Goal: Task Accomplishment & Management: Complete application form

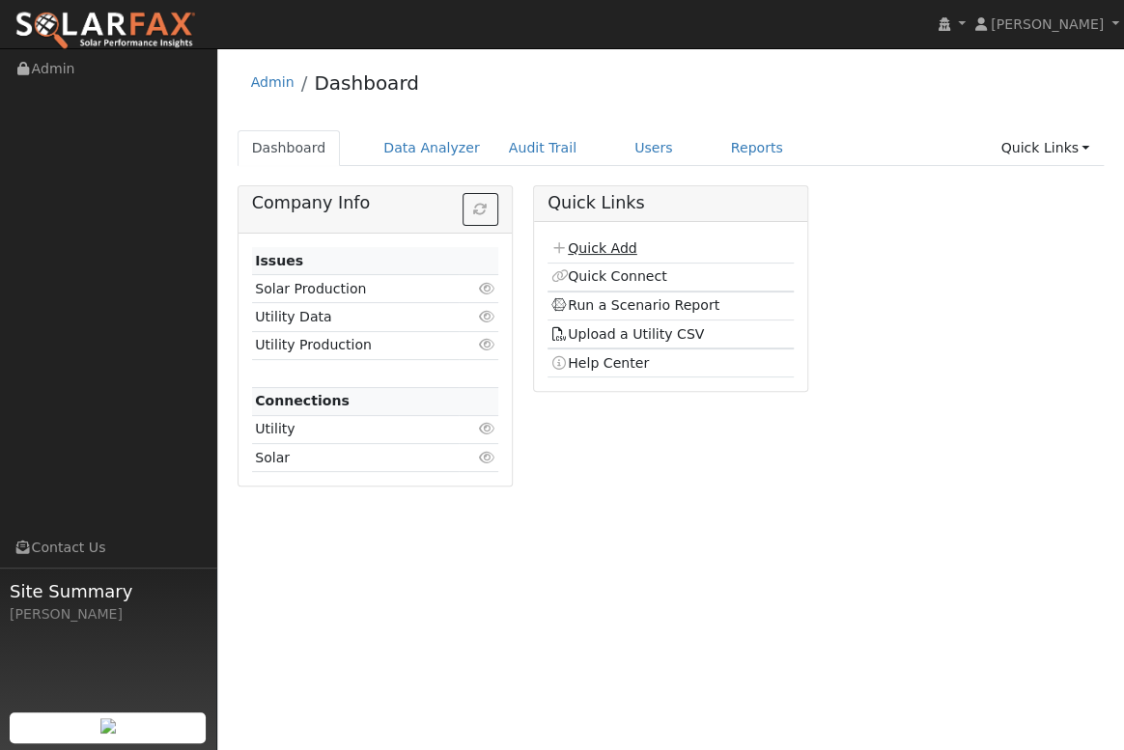
click at [597, 247] on link "Quick Add" at bounding box center [593, 247] width 86 height 15
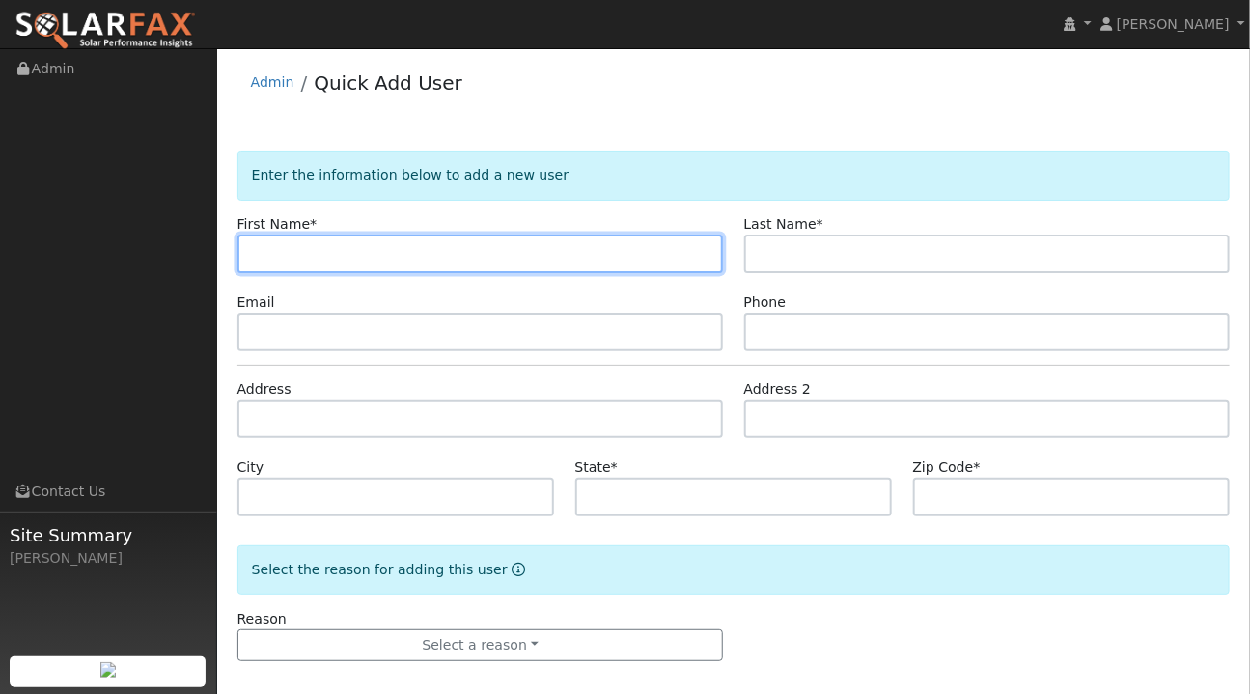
click at [291, 257] on input "text" at bounding box center [480, 254] width 487 height 39
type input "Charlotte"
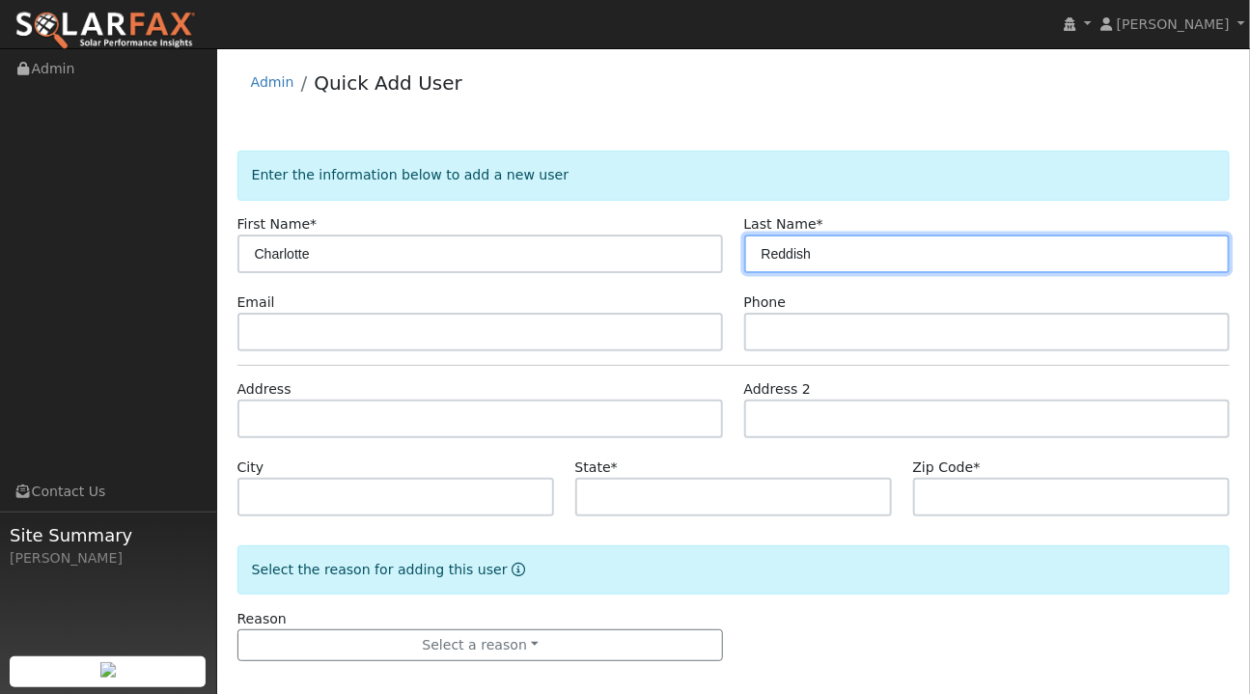
type input "Reddish"
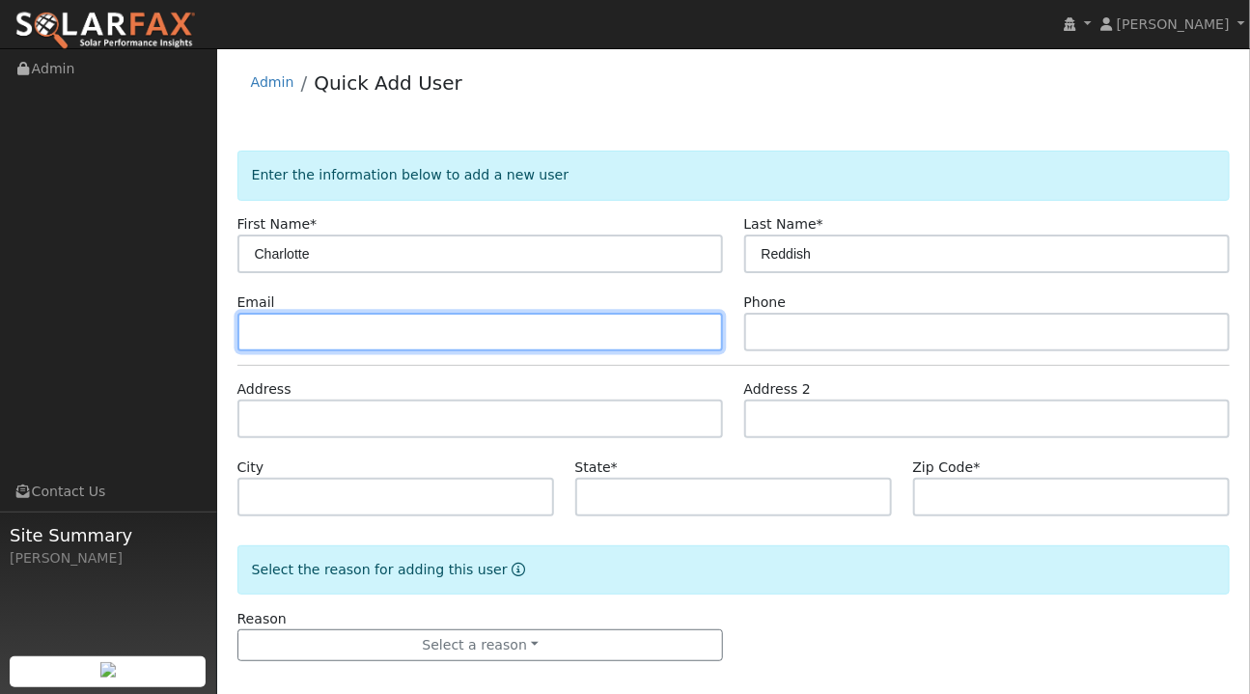
click at [265, 337] on input "text" at bounding box center [480, 332] width 487 height 39
paste input "creddish@charter.net"
type input "creddish@charter.net"
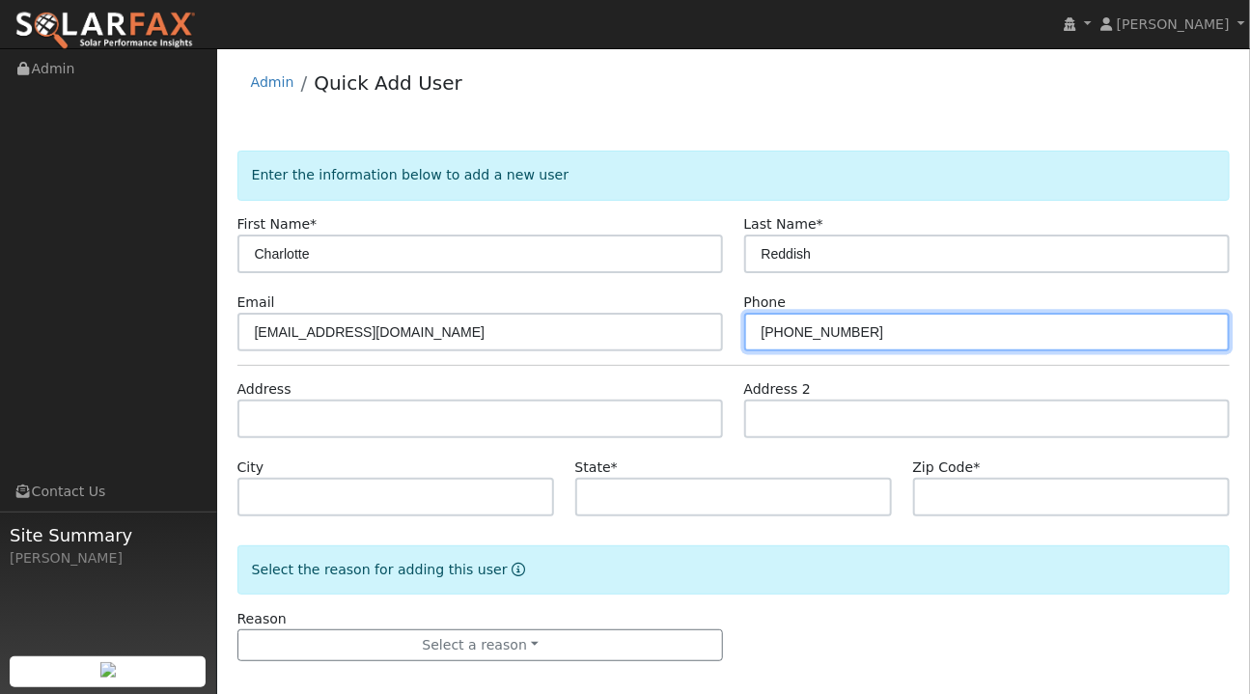
type input "805-400-5182"
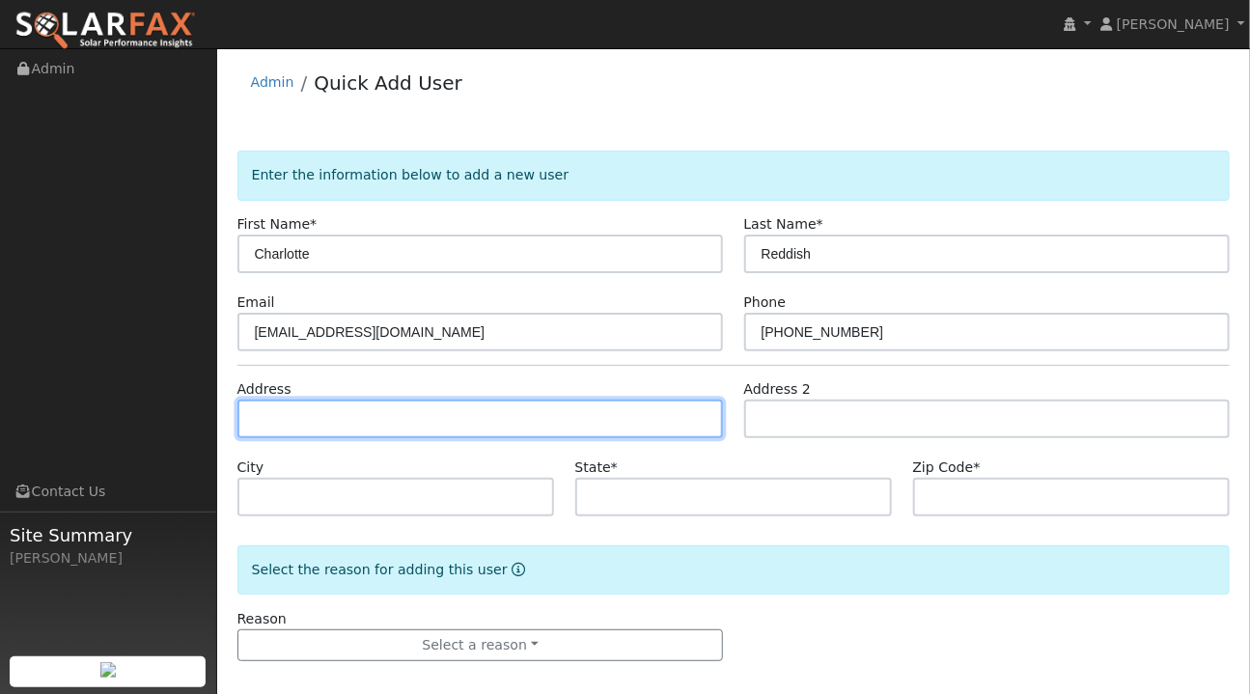
click at [265, 405] on input "text" at bounding box center [480, 419] width 487 height 39
click at [257, 414] on input "text" at bounding box center [480, 419] width 487 height 39
paste input "570 Ardath Drive, Cambria, CA 93428, USA"
type input "570 Ardath Drive"
type input "Cambria"
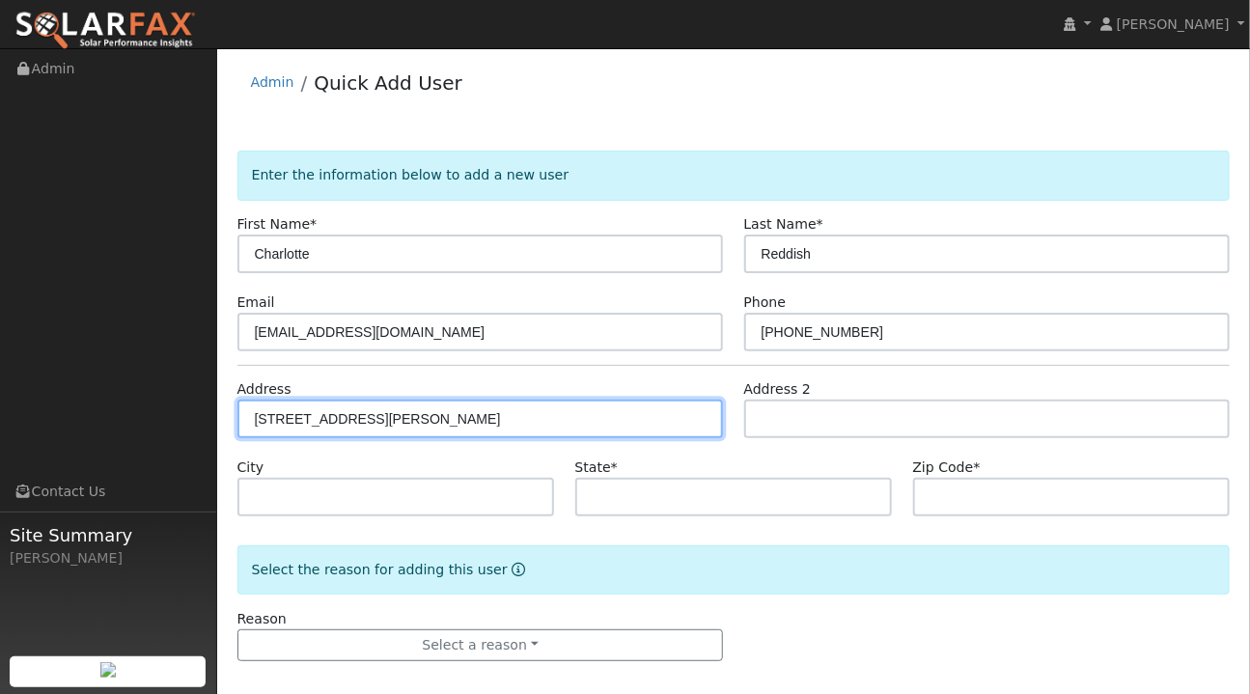
type input "CA"
type input "93428"
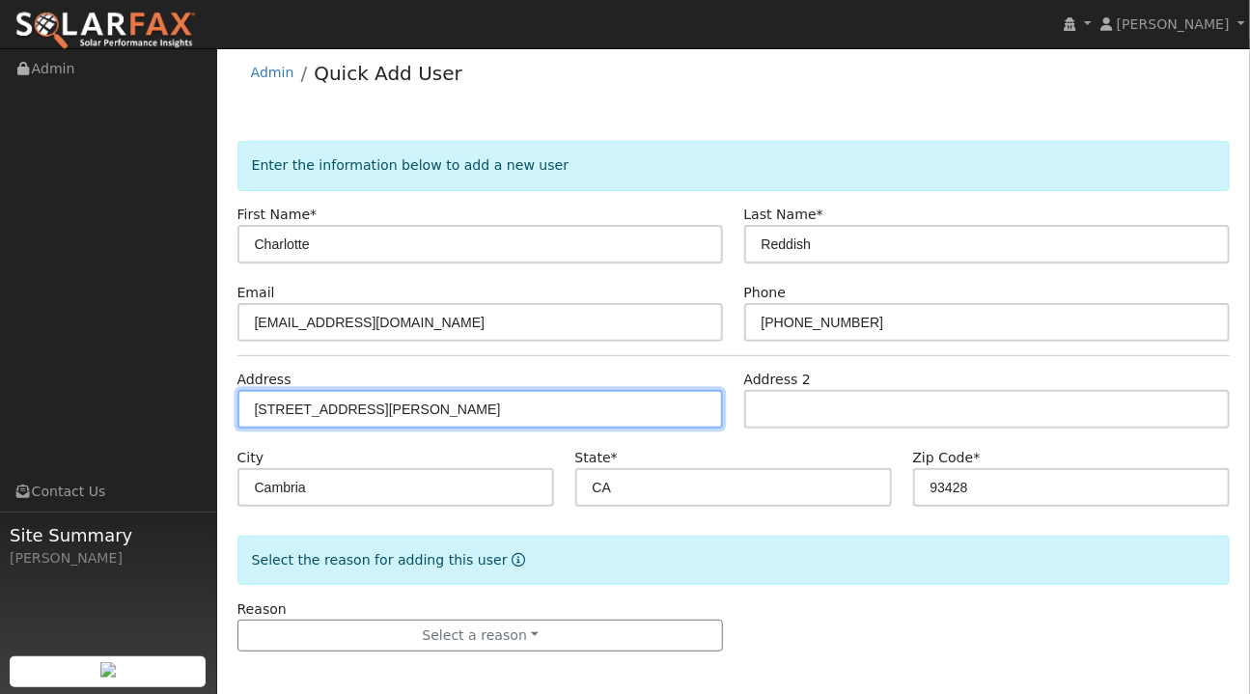
scroll to position [14, 0]
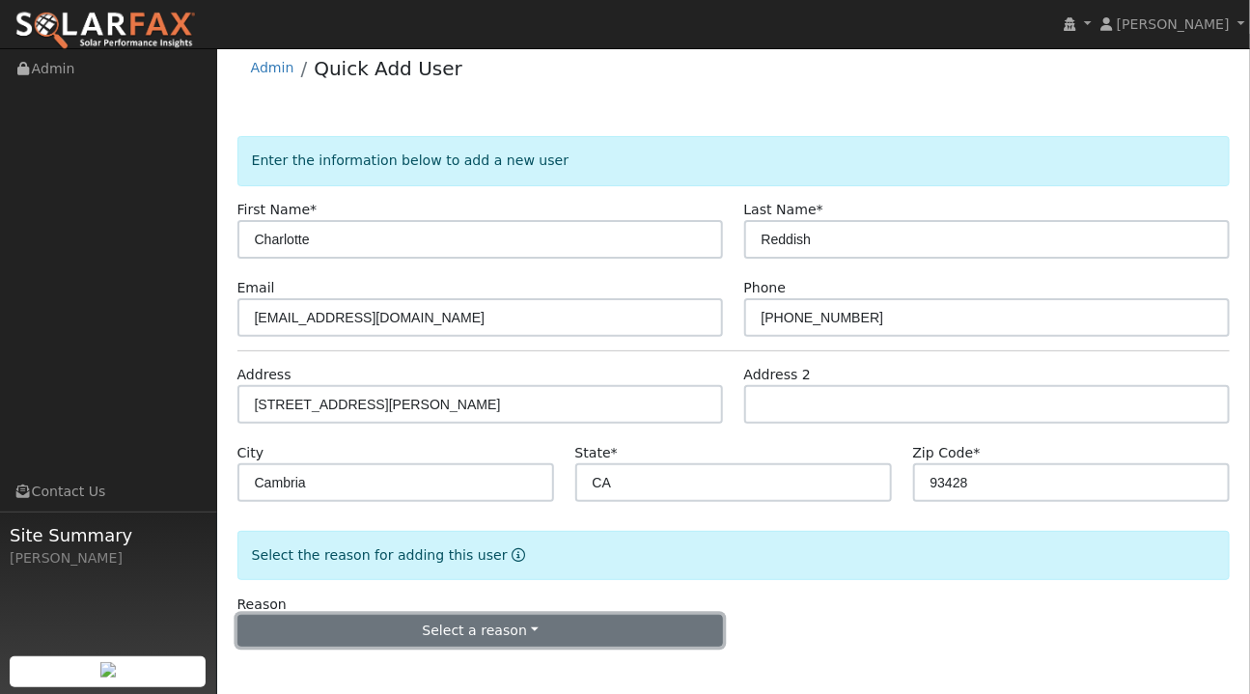
click at [502, 637] on button "Select a reason" at bounding box center [480, 631] width 487 height 33
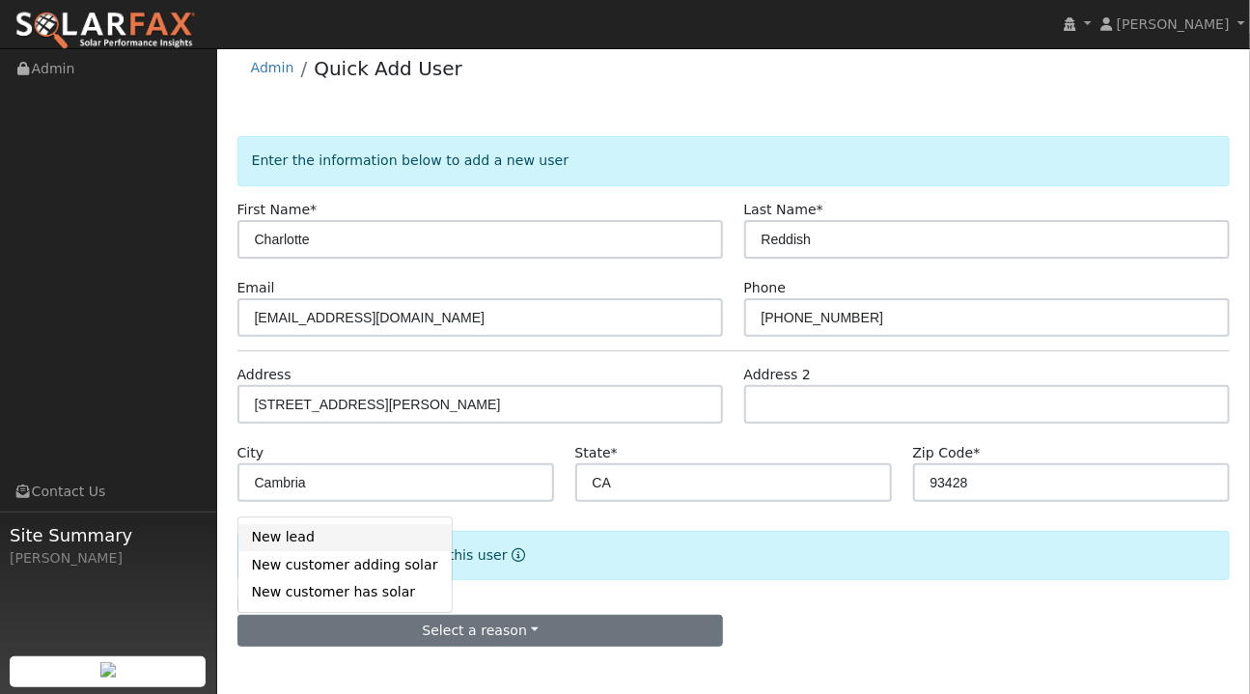
click at [306, 538] on link "New lead" at bounding box center [344, 537] width 213 height 27
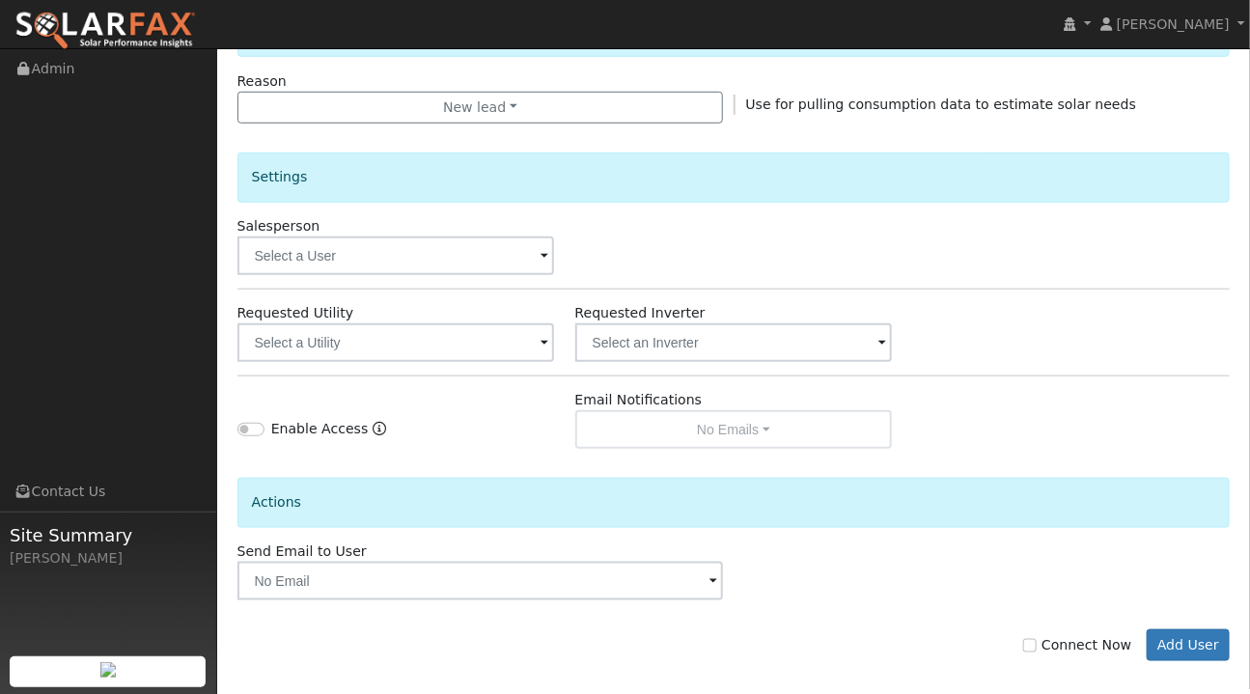
scroll to position [552, 0]
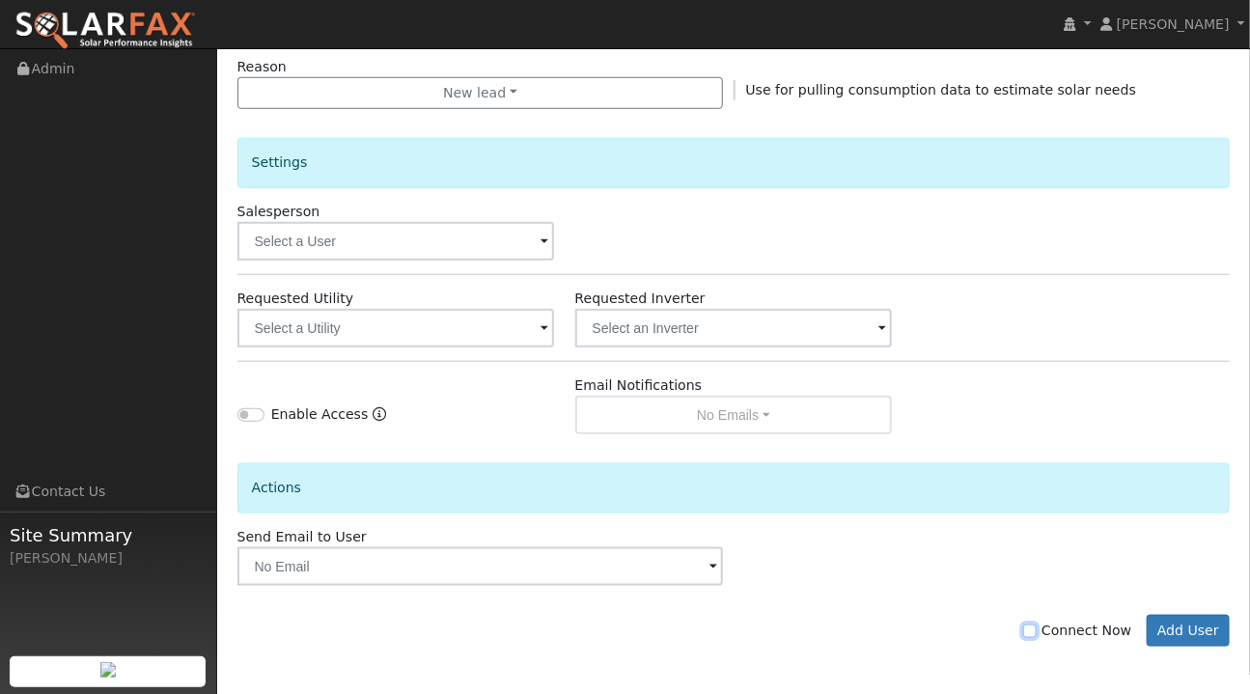
click at [1037, 628] on input "Connect Now" at bounding box center [1030, 632] width 14 height 14
checkbox input "true"
click at [1123, 622] on button "Add User" at bounding box center [1189, 631] width 84 height 33
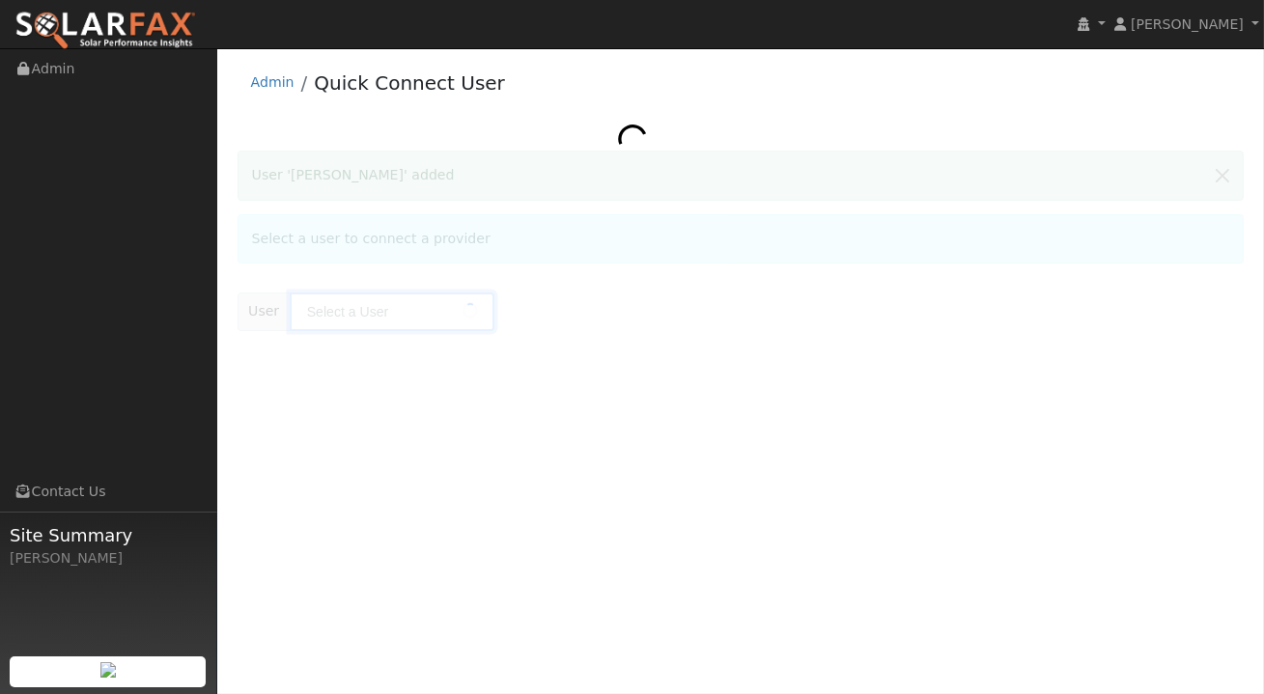
type input "[PERSON_NAME]"
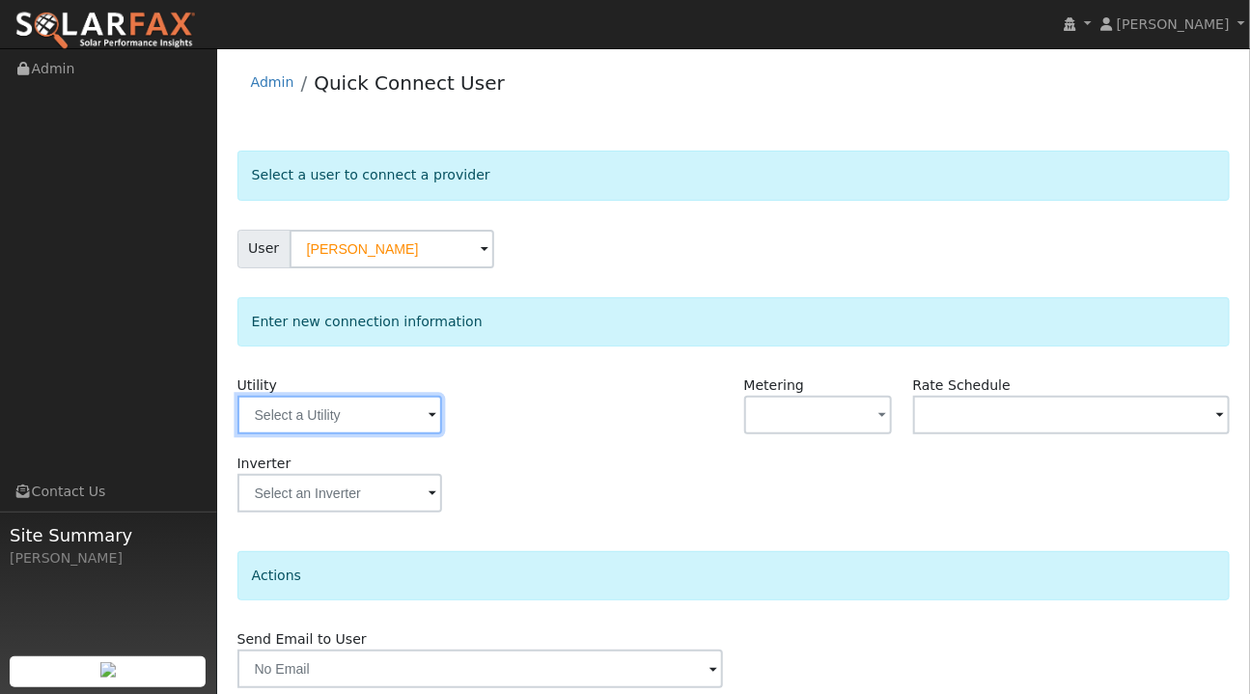
click at [420, 419] on input "text" at bounding box center [339, 415] width 205 height 39
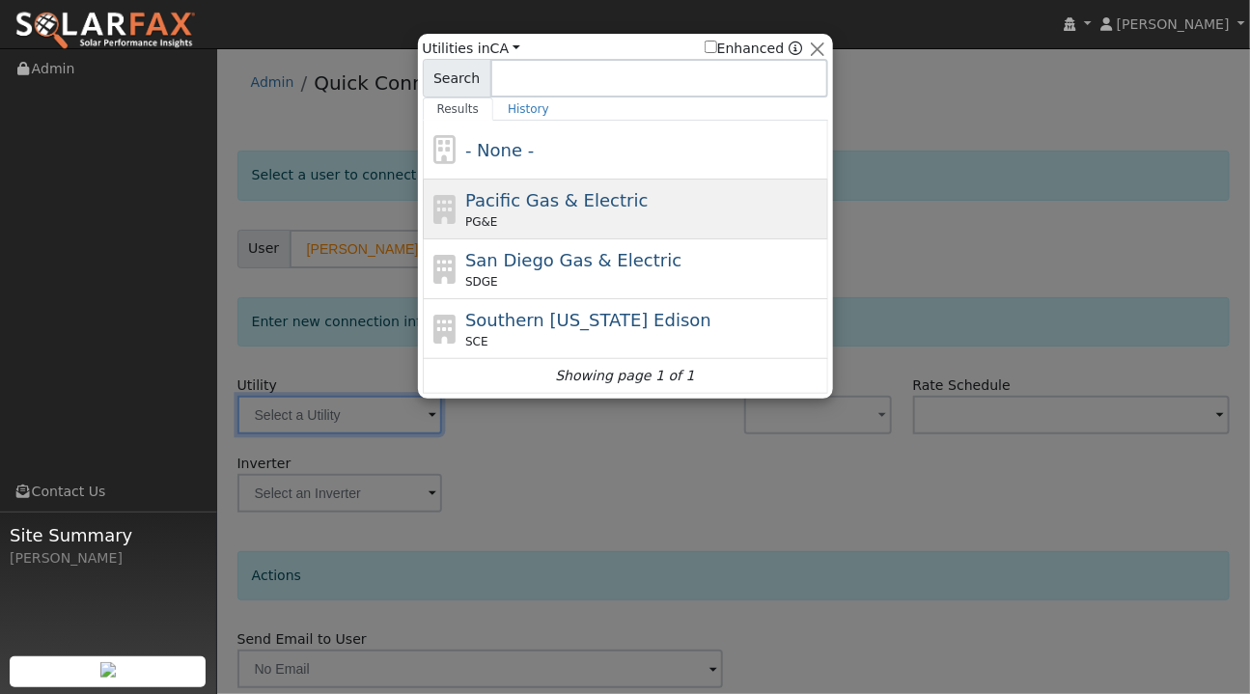
click at [489, 200] on span "Pacific Gas & Electric" at bounding box center [556, 200] width 182 height 20
type input "PG&E"
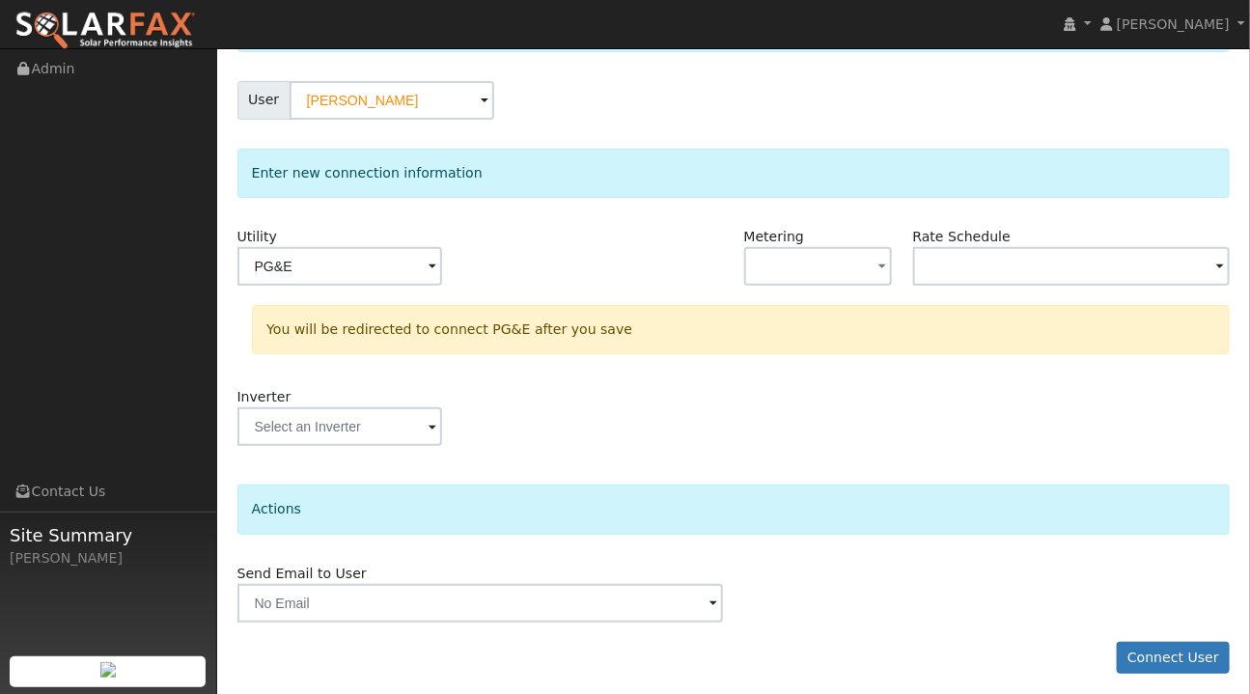
scroll to position [156, 0]
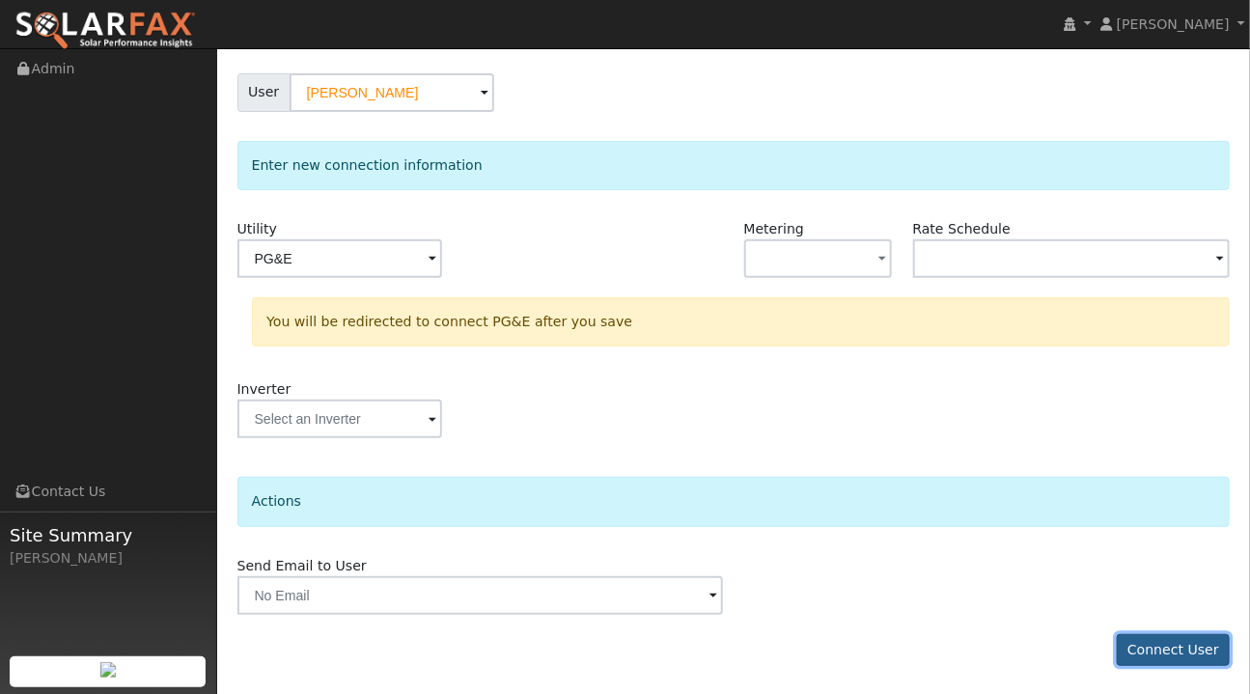
click at [1178, 657] on button "Connect User" at bounding box center [1174, 650] width 114 height 33
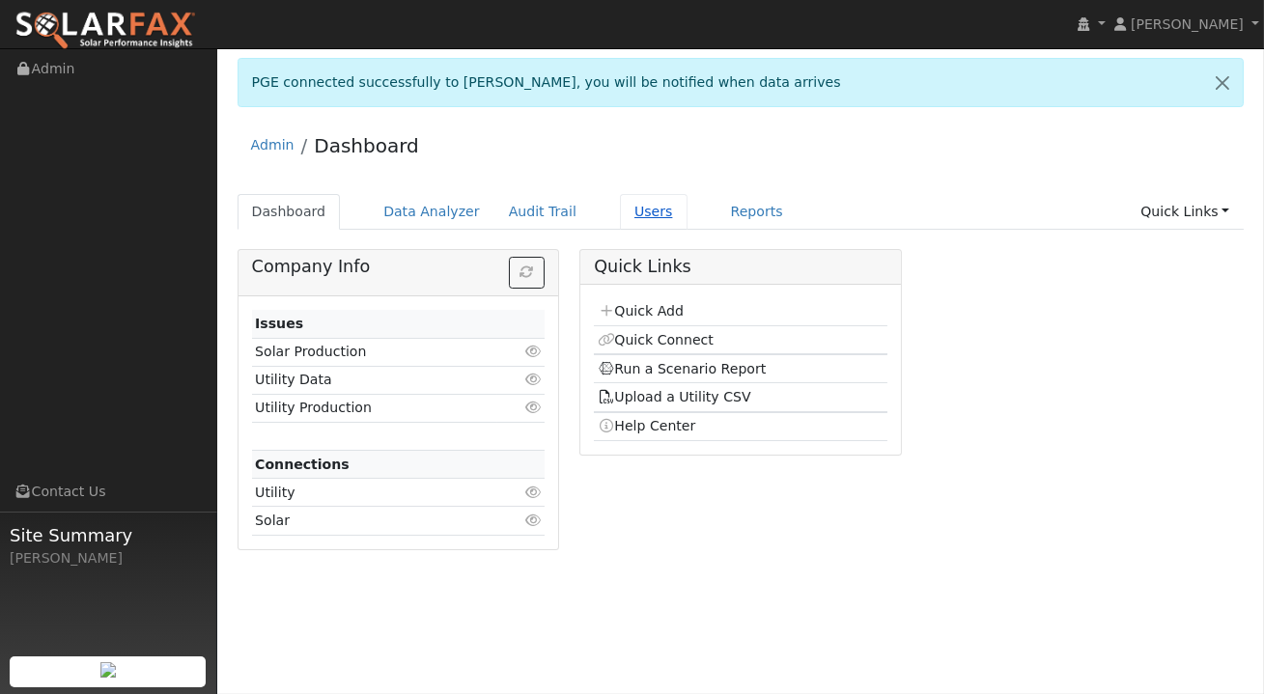
click at [620, 208] on link "Users" at bounding box center [654, 212] width 68 height 36
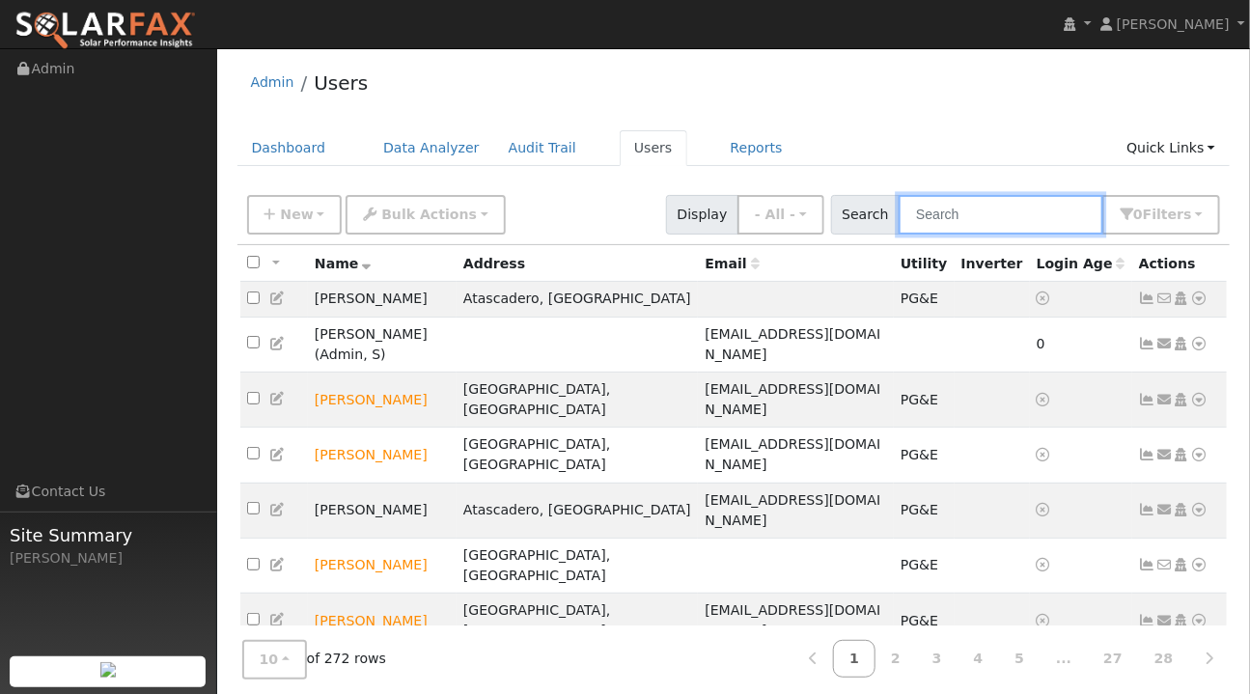
click at [964, 214] on input "text" at bounding box center [1001, 215] width 205 height 40
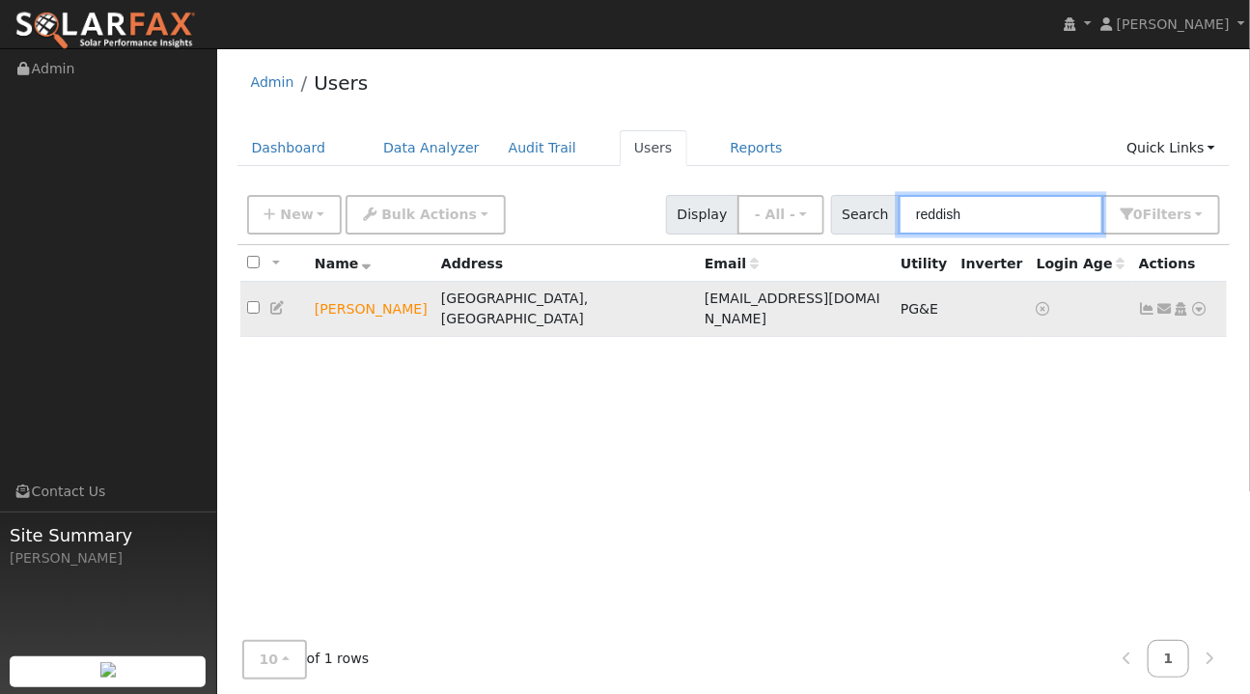
type input "reddish"
click at [1201, 303] on icon at bounding box center [1199, 309] width 17 height 14
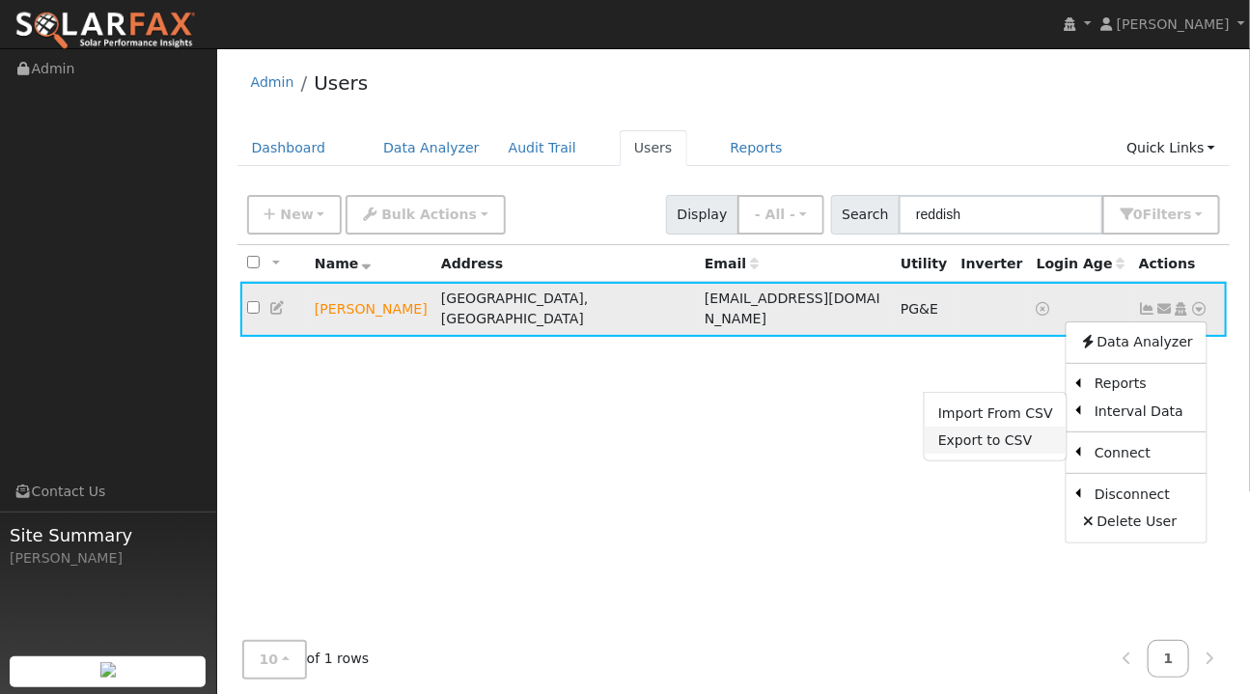
click at [1001, 433] on link "Export to CSV" at bounding box center [996, 440] width 142 height 27
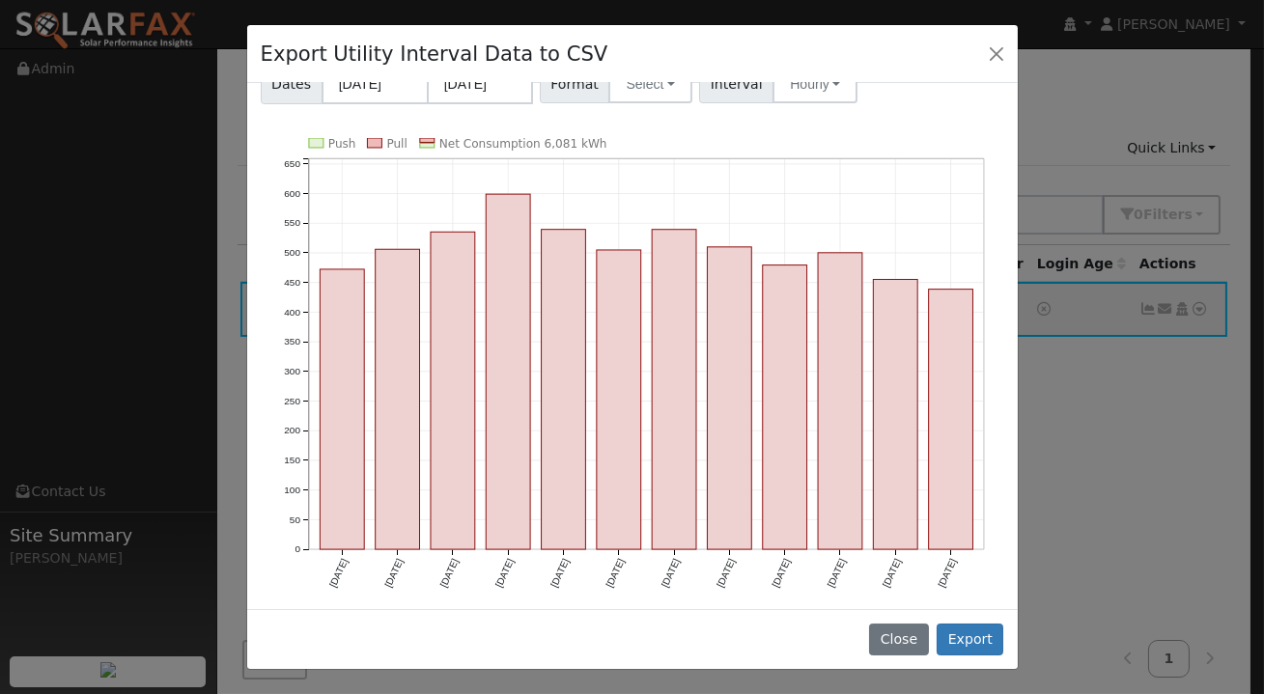
scroll to position [86, 0]
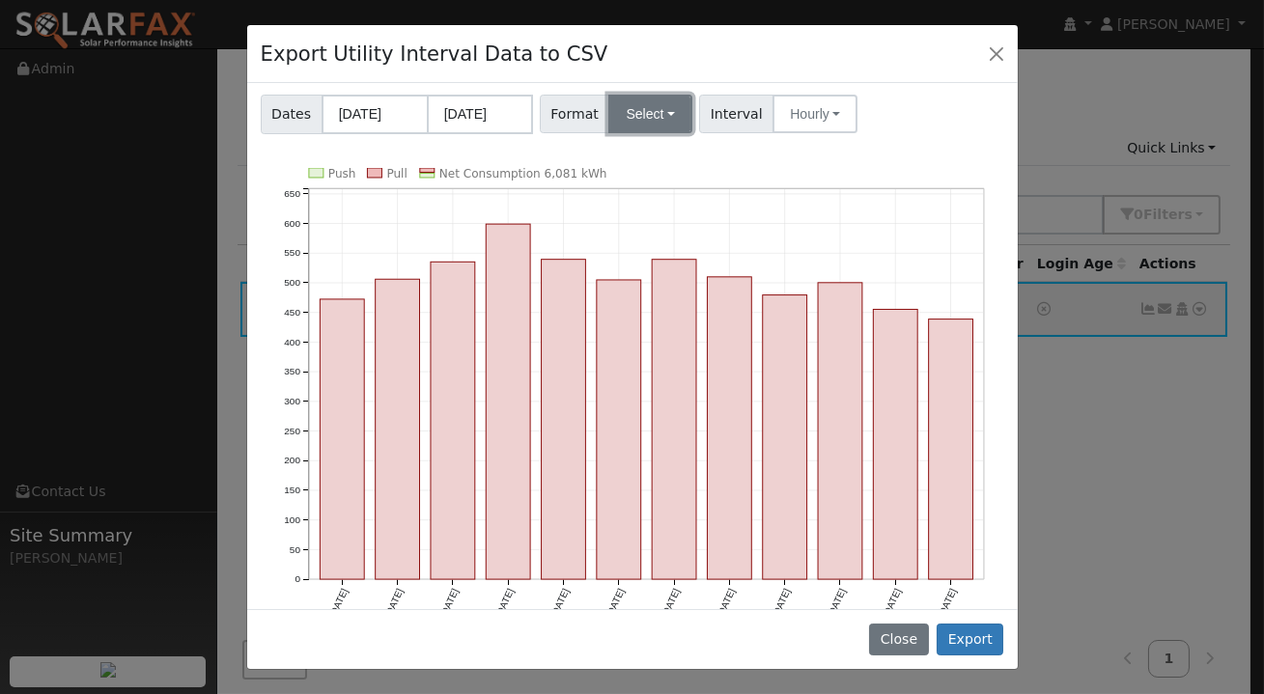
click at [639, 116] on button "Select" at bounding box center [650, 114] width 84 height 39
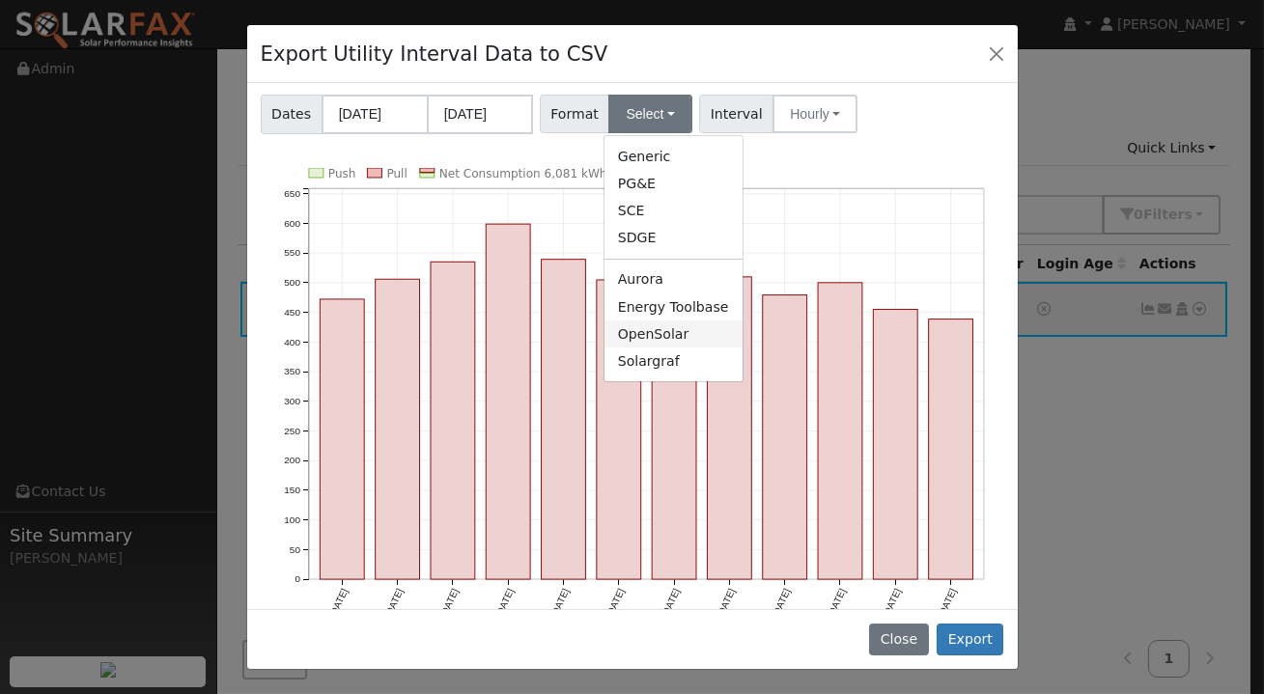
click at [645, 324] on link "OpenSolar" at bounding box center [673, 333] width 138 height 27
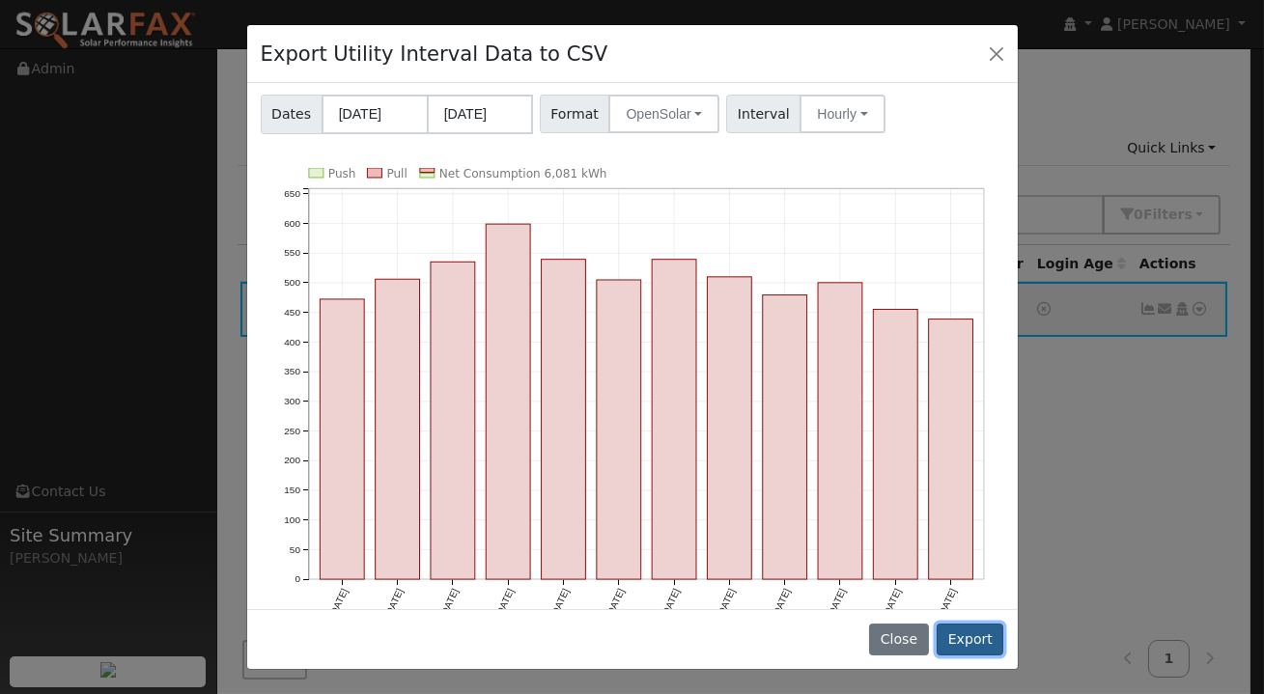
click at [980, 644] on button "Export" at bounding box center [969, 640] width 67 height 33
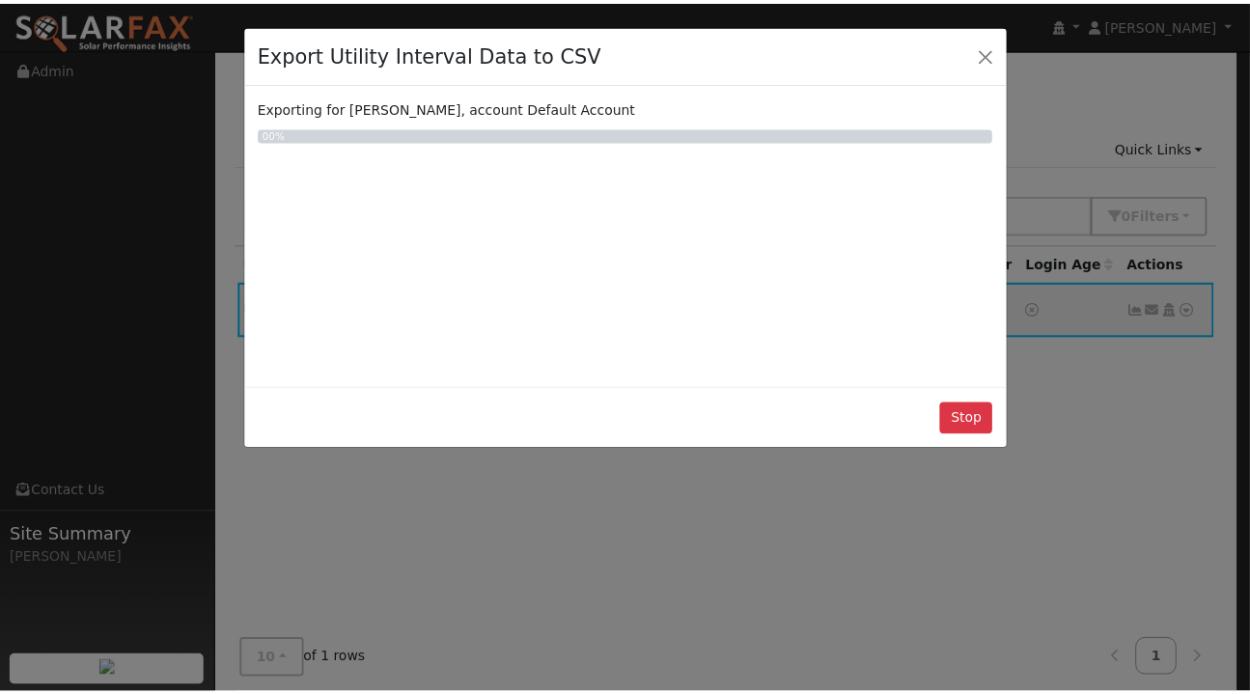
scroll to position [0, 0]
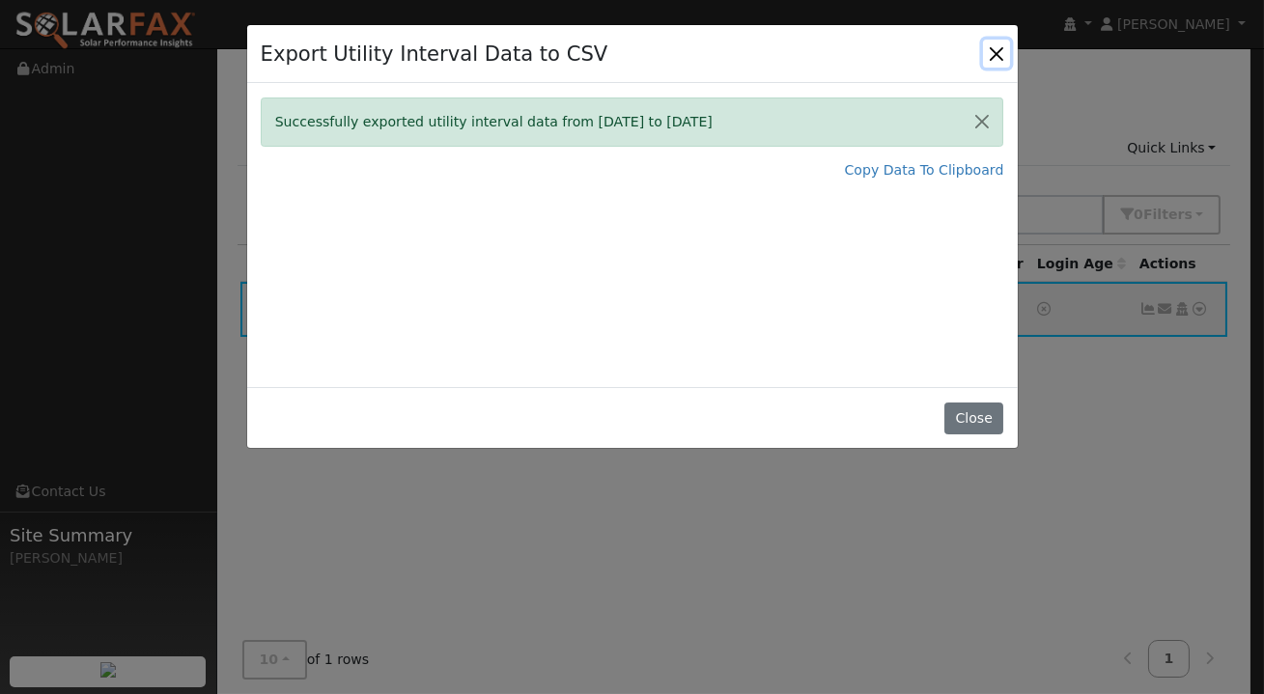
click at [991, 53] on button "Close" at bounding box center [996, 53] width 27 height 27
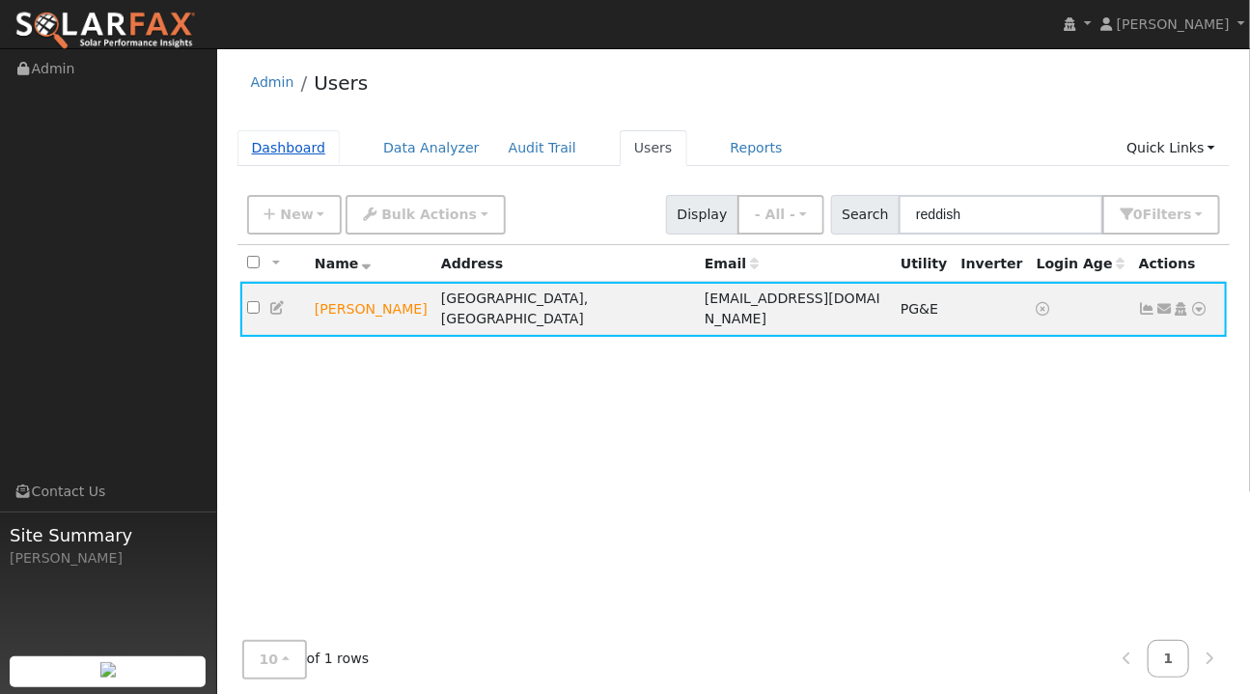
click at [275, 145] on link "Dashboard" at bounding box center [288, 148] width 103 height 36
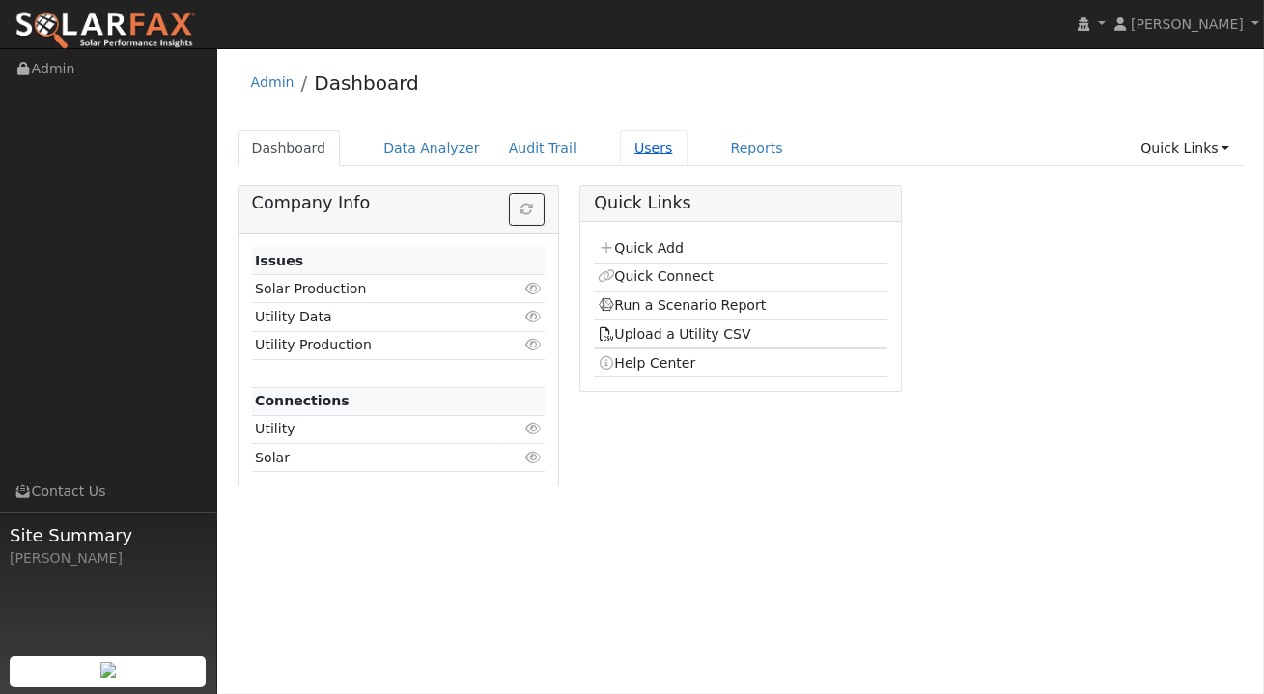
click at [620, 142] on link "Users" at bounding box center [654, 148] width 68 height 36
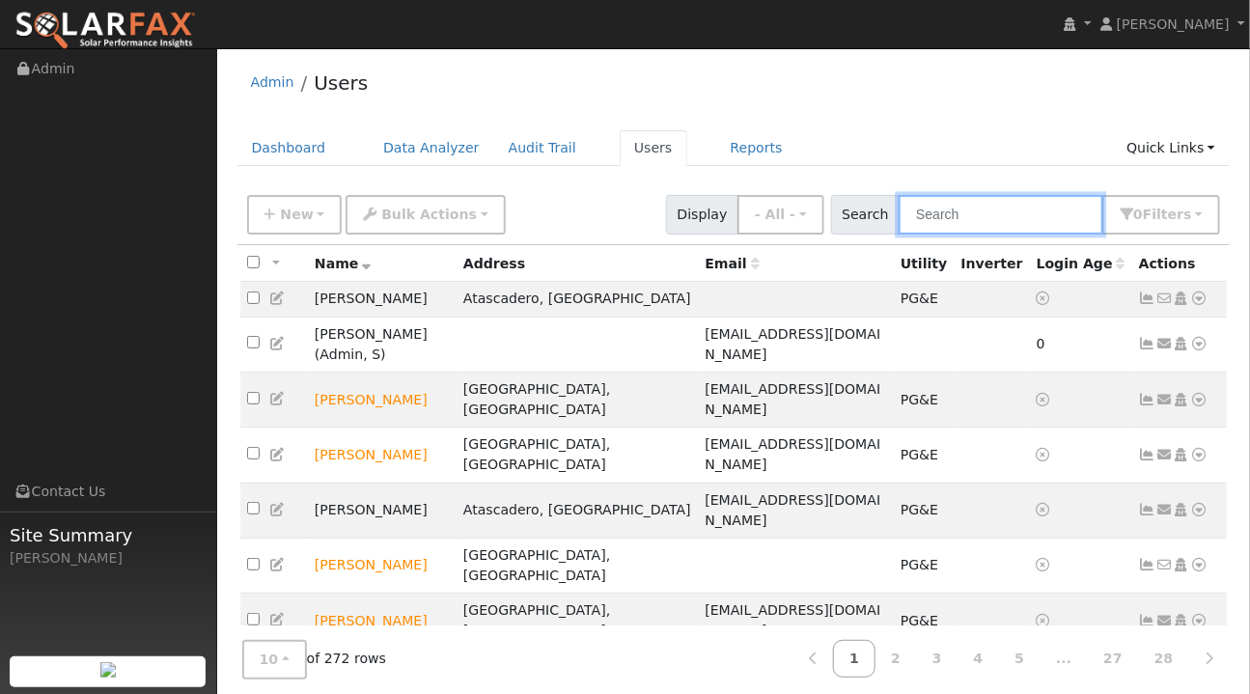
click at [966, 217] on input "text" at bounding box center [1001, 215] width 205 height 40
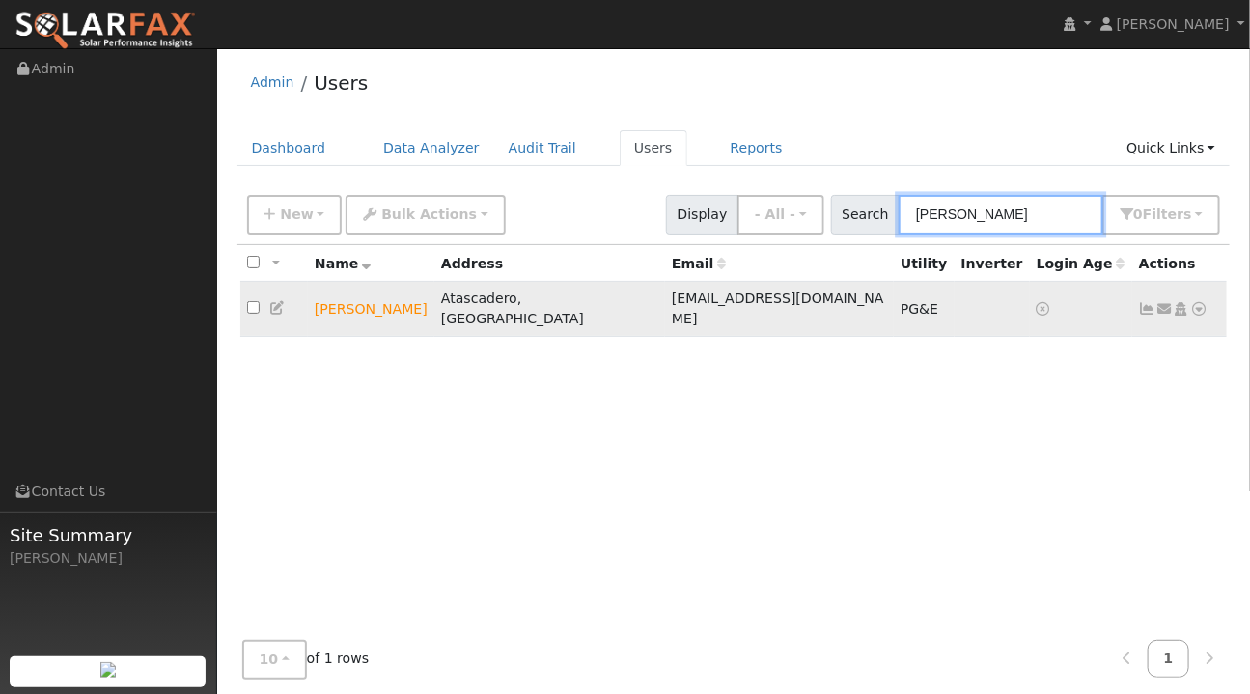
type input "fleming"
click at [1200, 302] on icon at bounding box center [1199, 309] width 17 height 14
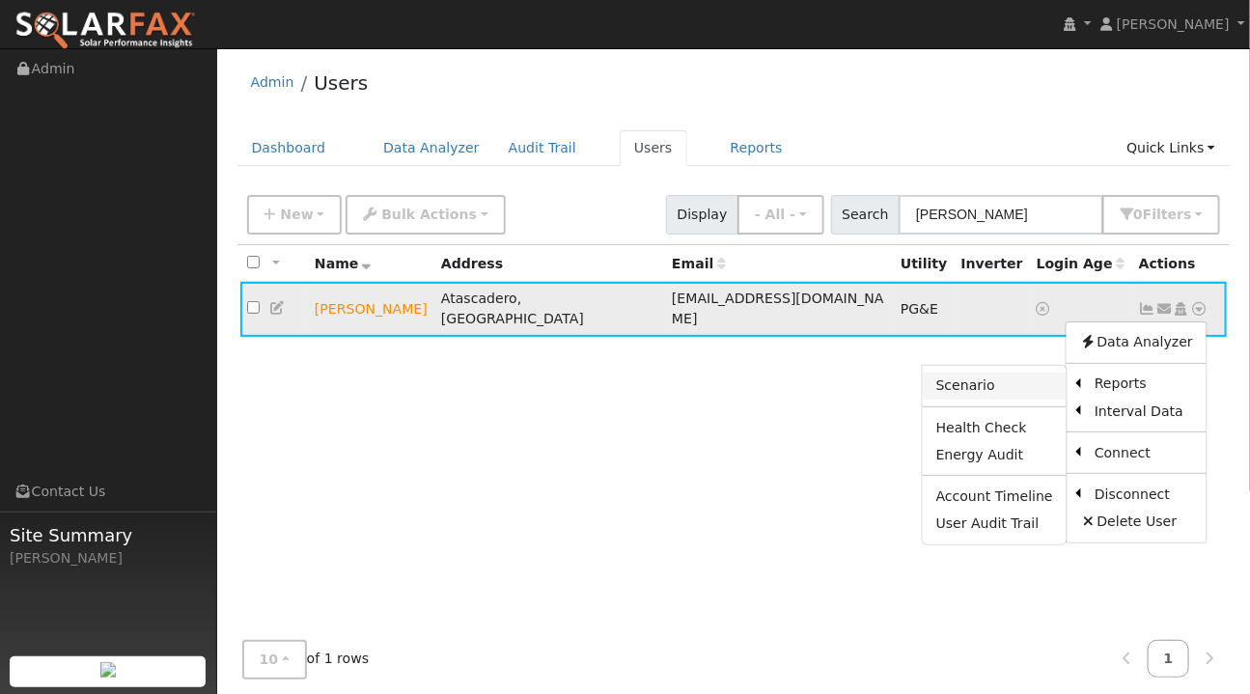
click at [992, 378] on link "Scenario" at bounding box center [995, 386] width 144 height 27
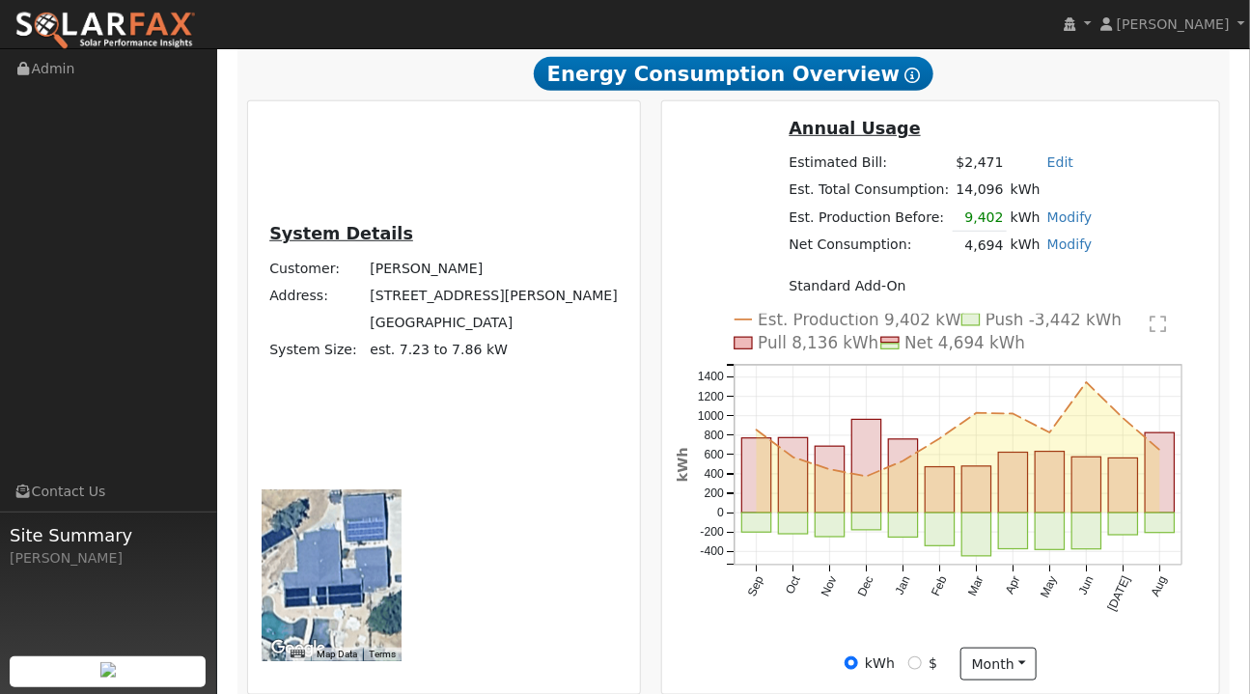
scroll to position [399, 0]
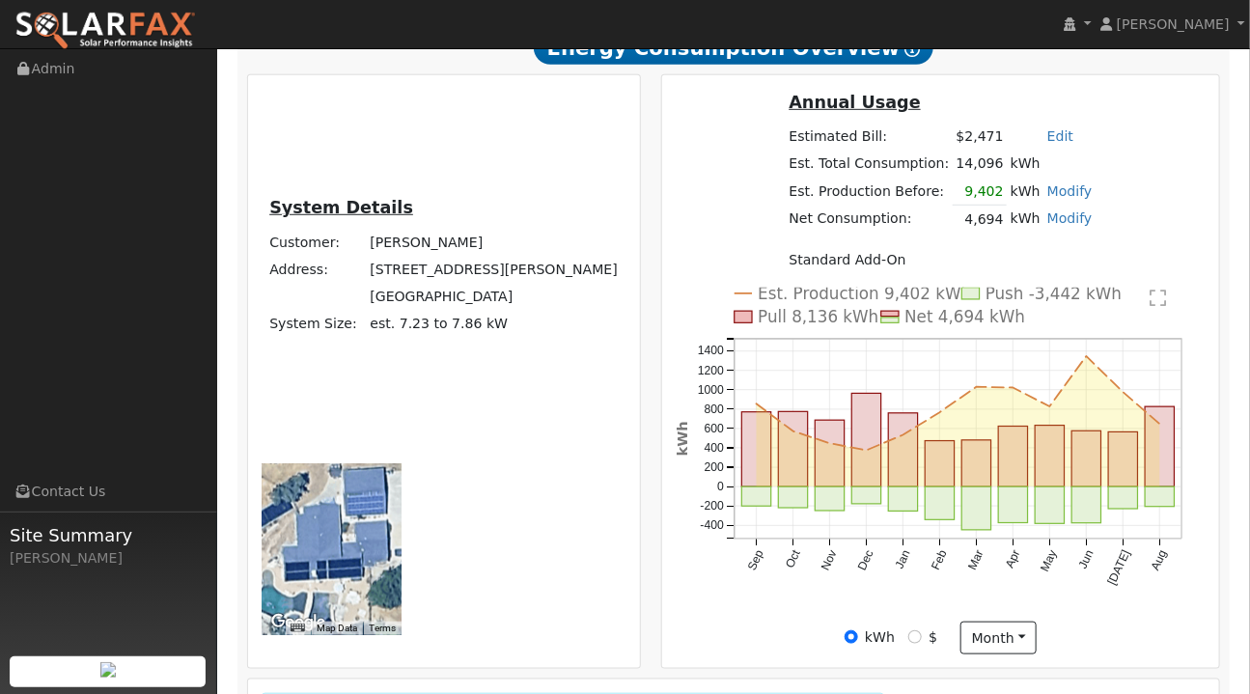
radio input "true"
radio input "false"
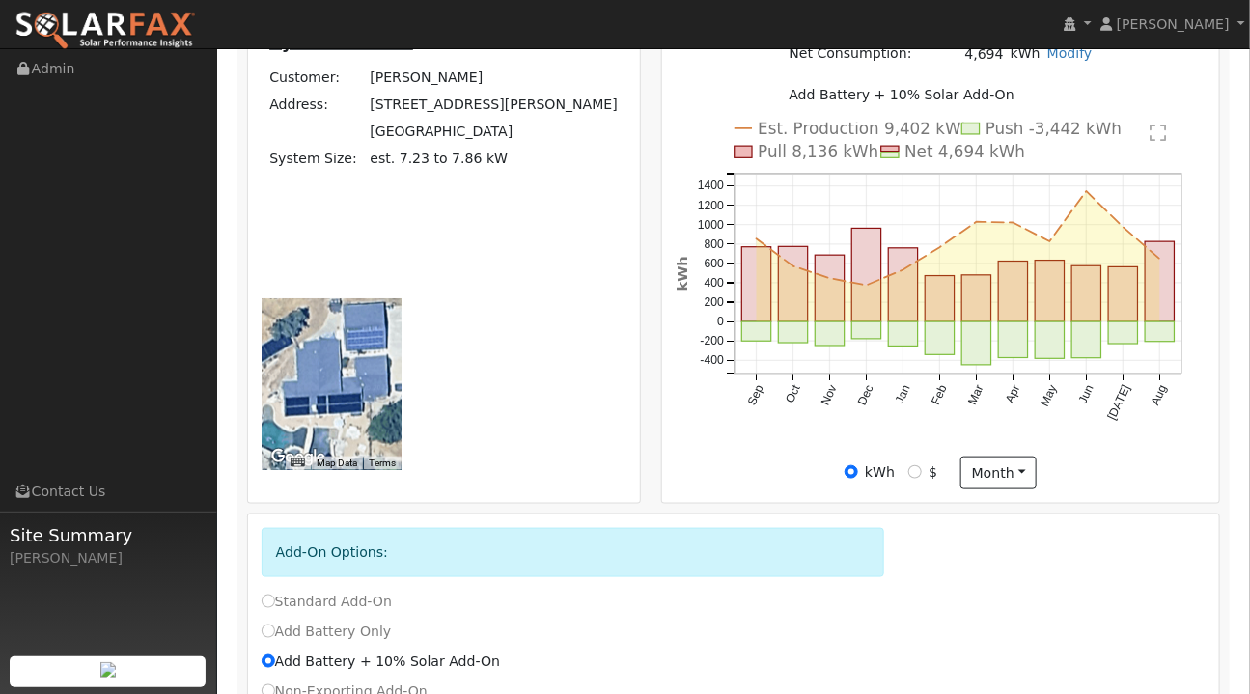
scroll to position [570, 0]
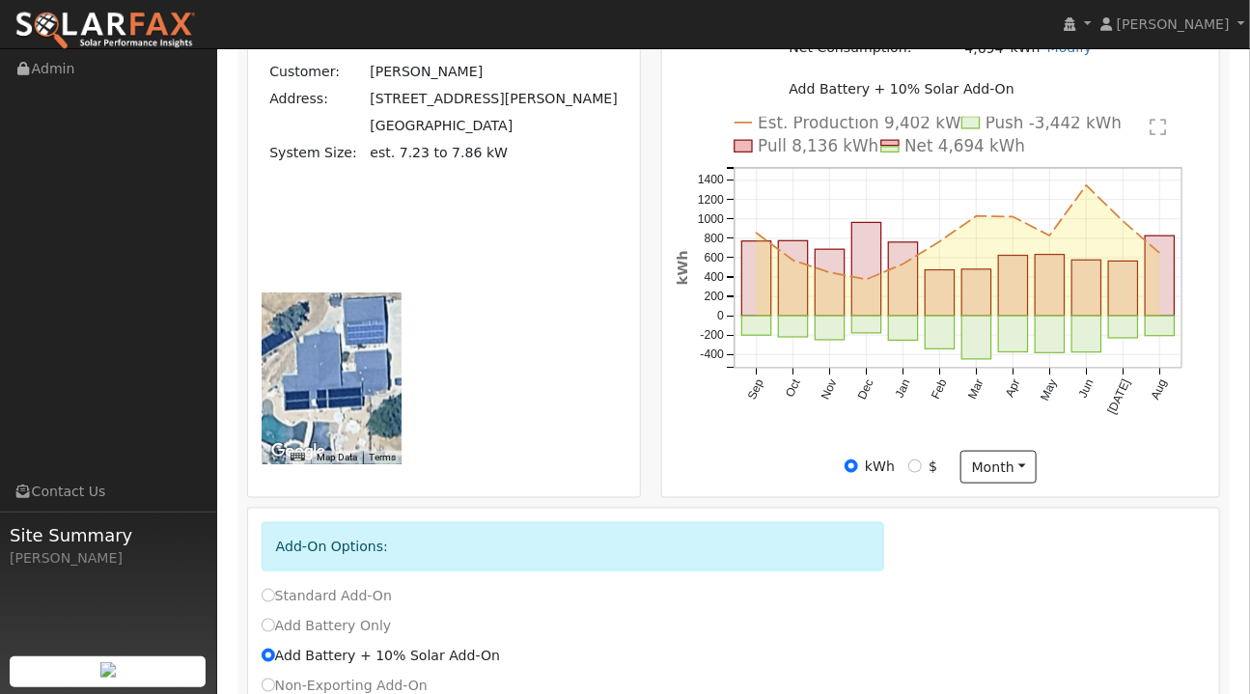
checkbox input "false"
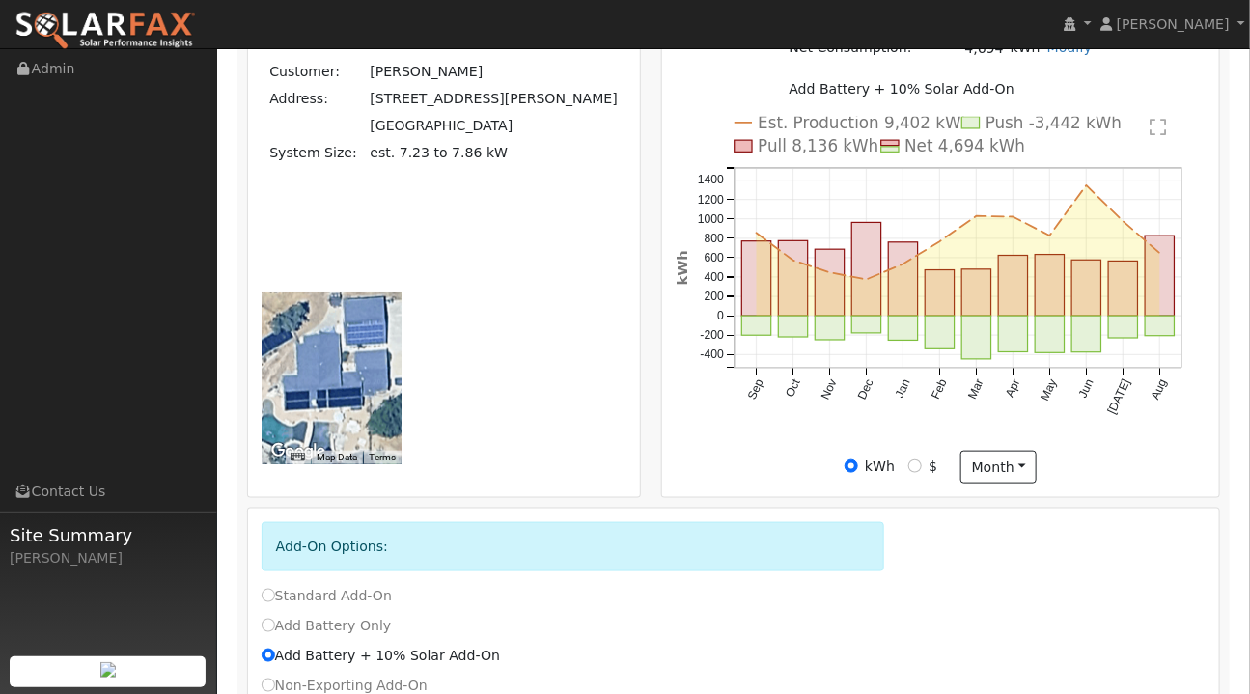
type input "30"
type input "2"
type input "1"
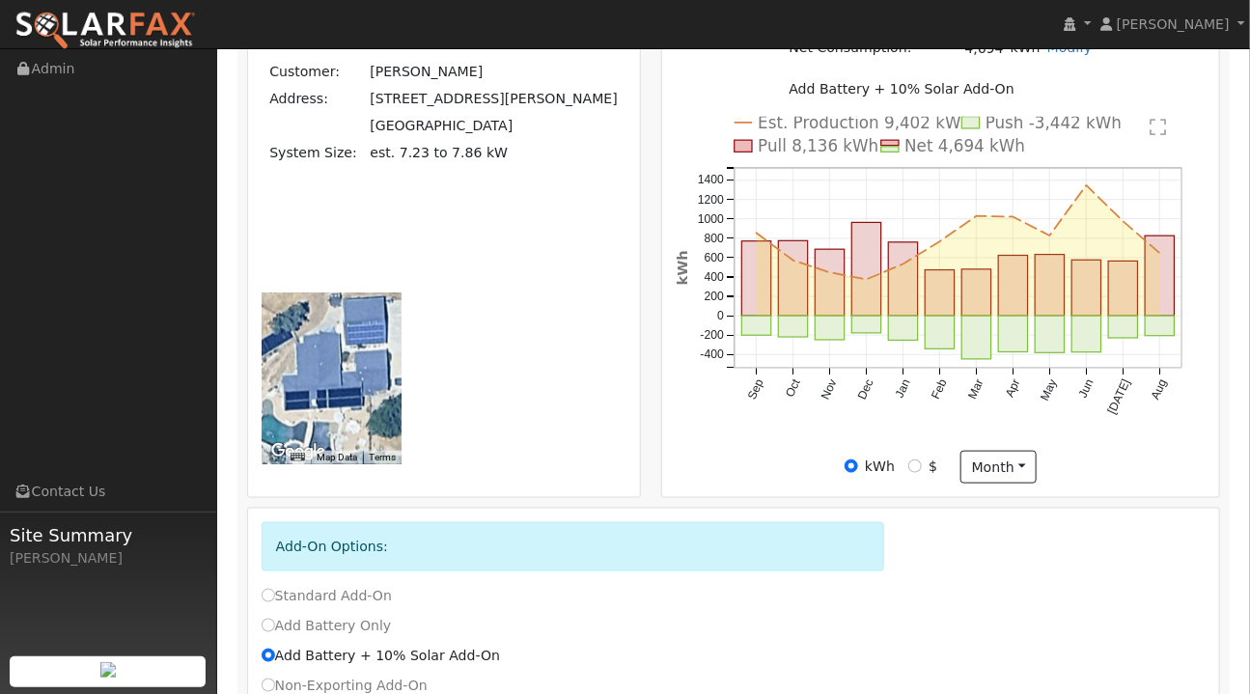
scroll to position [525, 0]
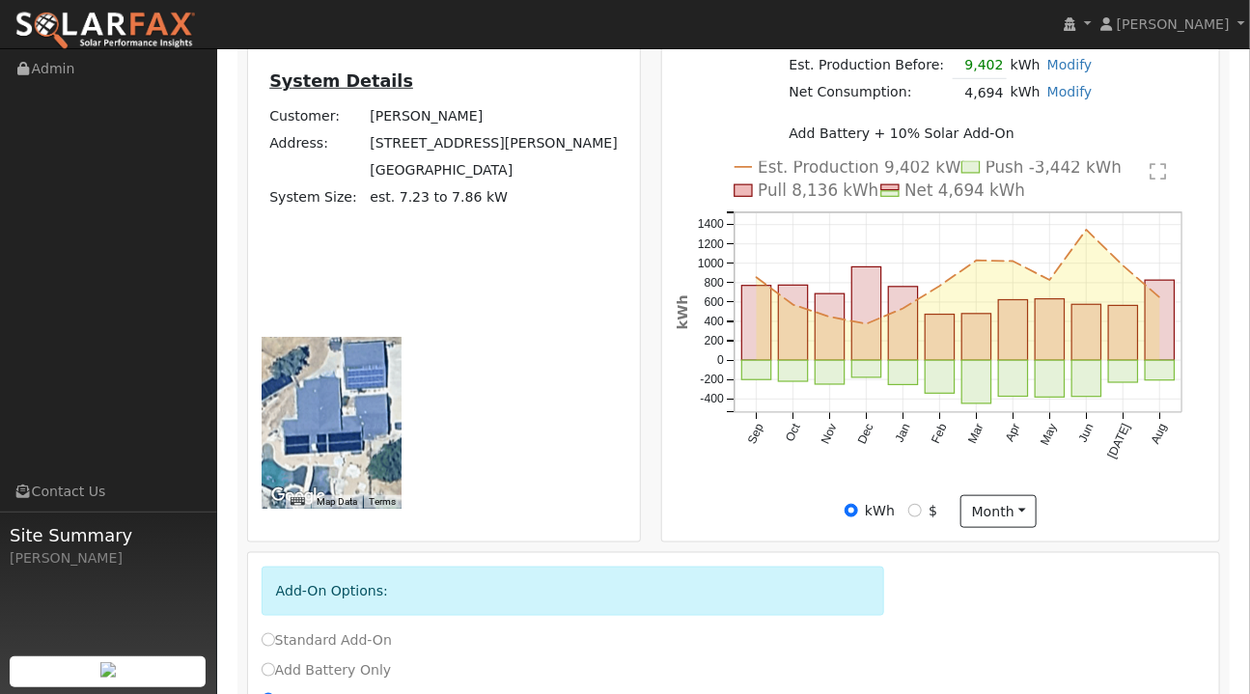
type input "13"
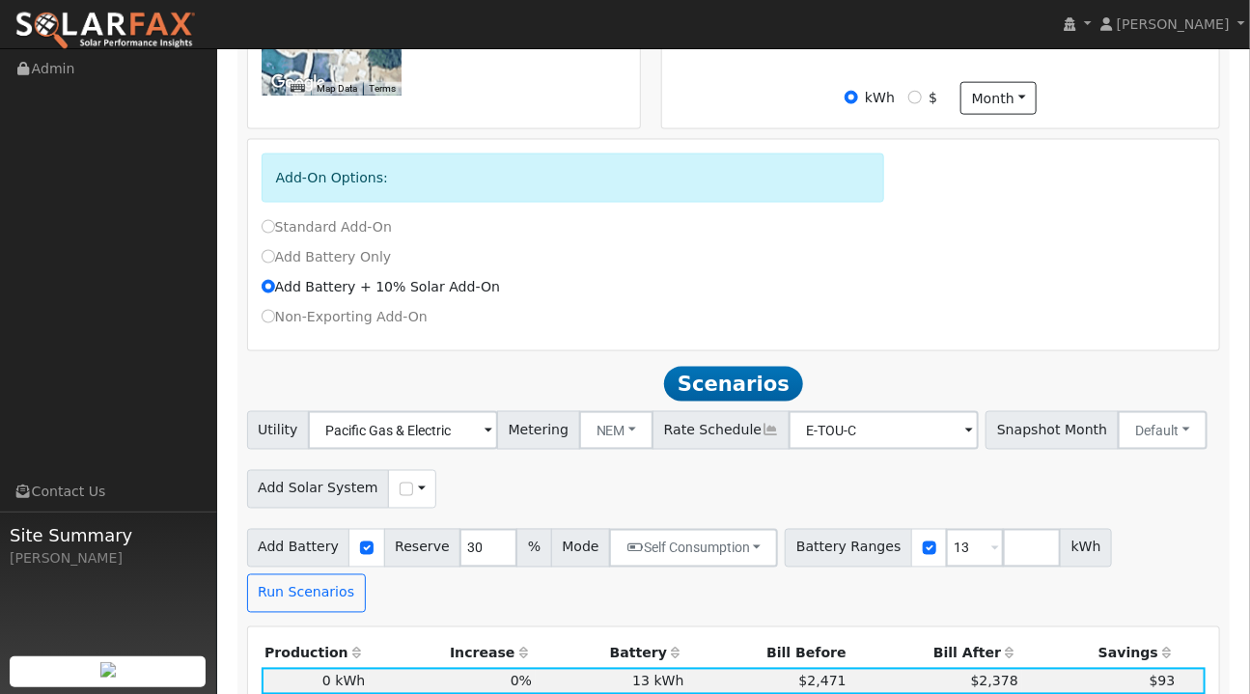
scroll to position [939, 0]
click at [613, 410] on button "NEM" at bounding box center [616, 429] width 75 height 39
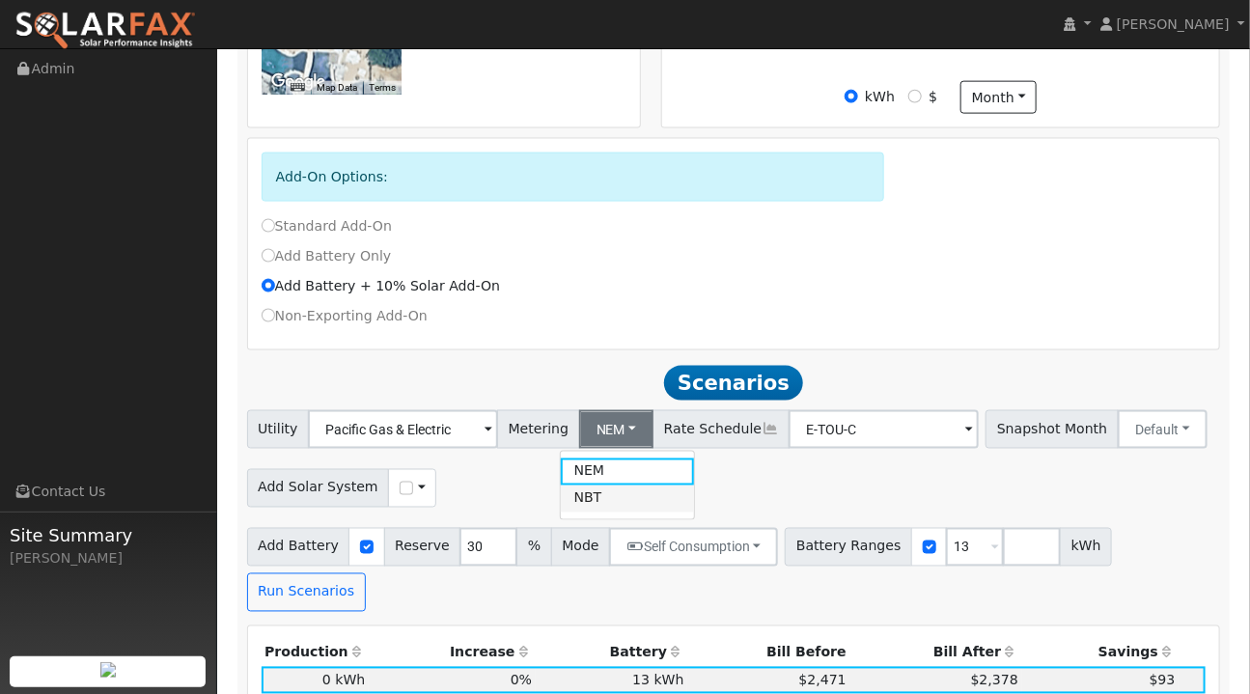
click at [594, 486] on link "NBT" at bounding box center [628, 499] width 134 height 27
type input "E-ELEC"
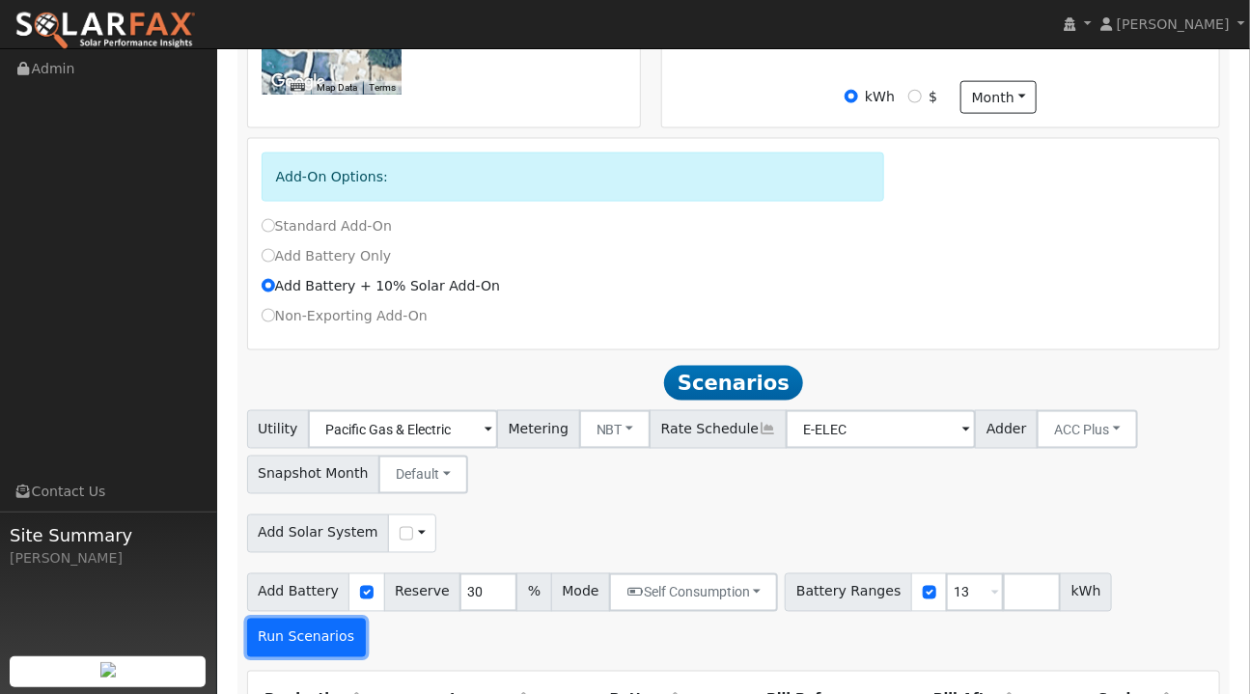
click at [366, 619] on button "Run Scenarios" at bounding box center [306, 638] width 119 height 39
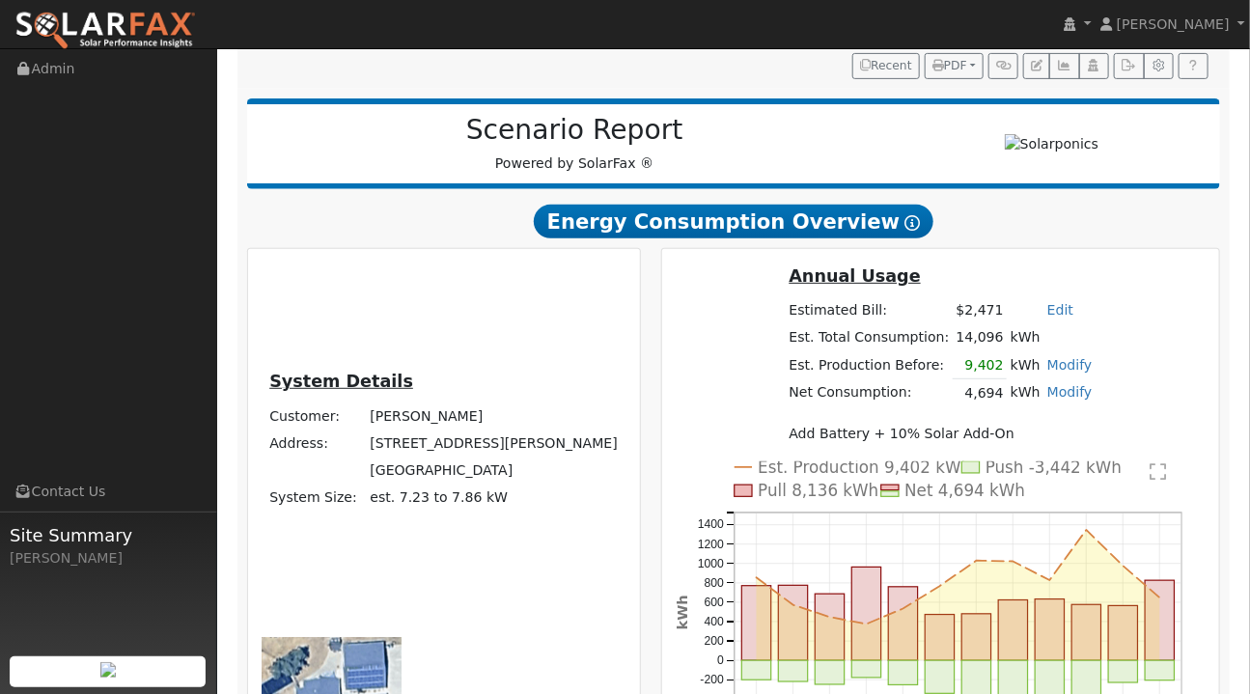
scroll to position [237, 0]
